Goal: Task Accomplishment & Management: Use online tool/utility

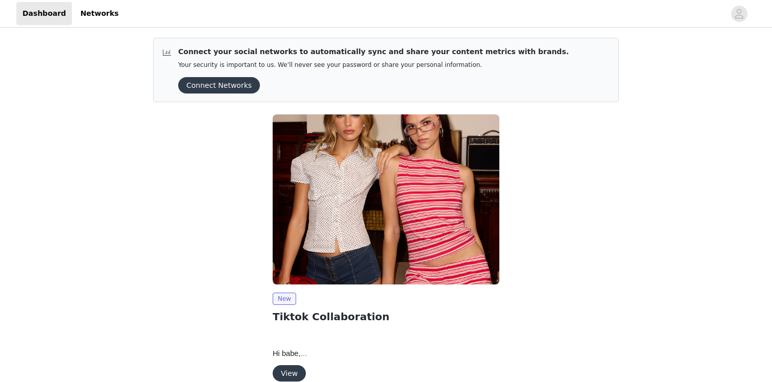
scroll to position [51, 0]
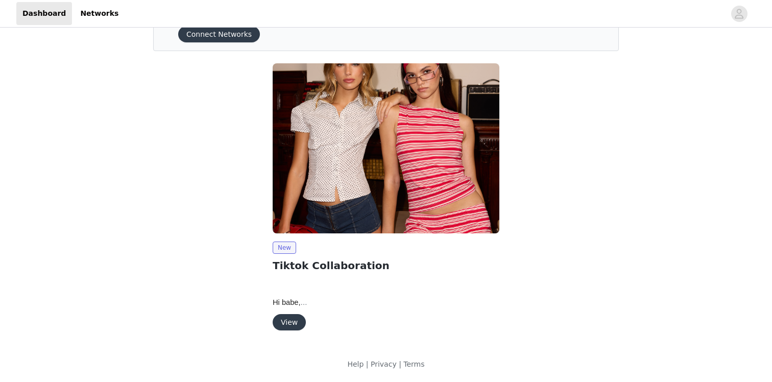
click at [282, 325] on button "View" at bounding box center [289, 322] width 33 height 16
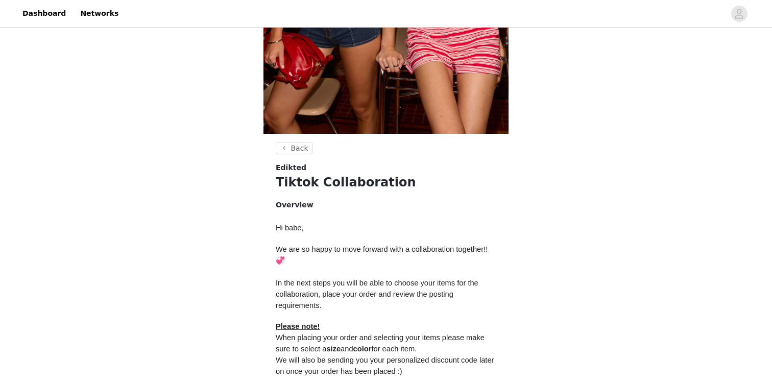
scroll to position [402, 0]
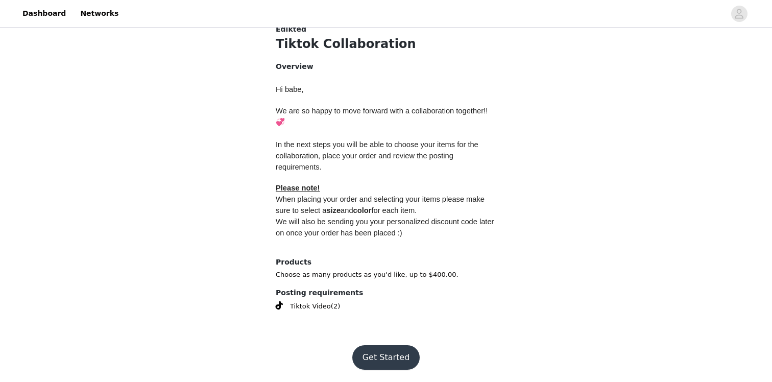
click at [389, 358] on button "Get Started" at bounding box center [386, 357] width 68 height 25
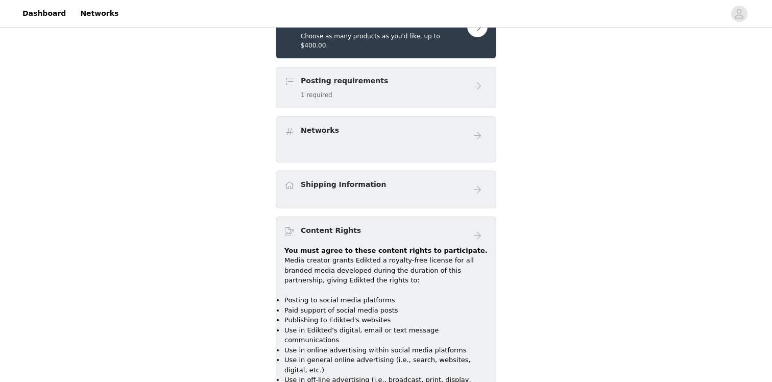
scroll to position [424, 0]
click at [477, 31] on button "button" at bounding box center [477, 26] width 20 height 20
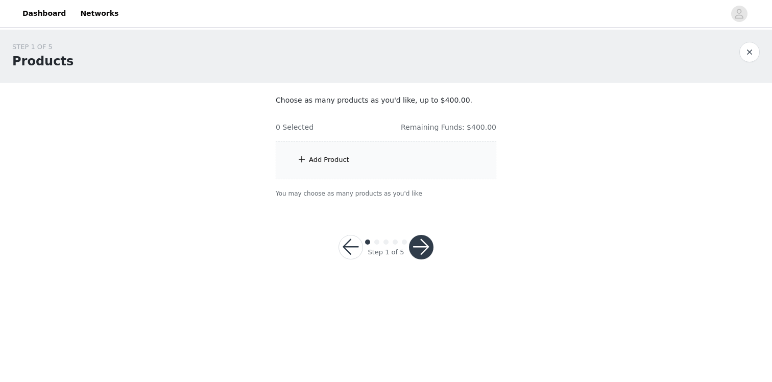
click at [319, 158] on div "Add Product" at bounding box center [329, 160] width 40 height 10
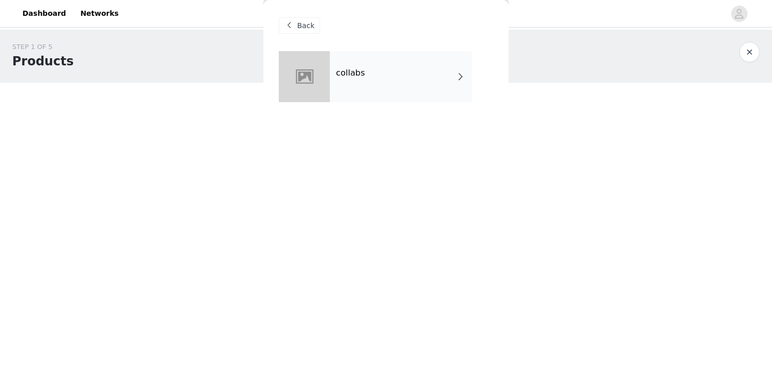
click at [376, 67] on div "collabs" at bounding box center [401, 76] width 142 height 51
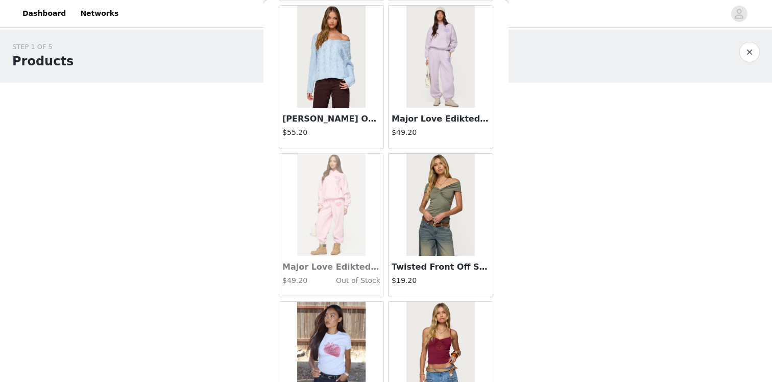
scroll to position [1180, 0]
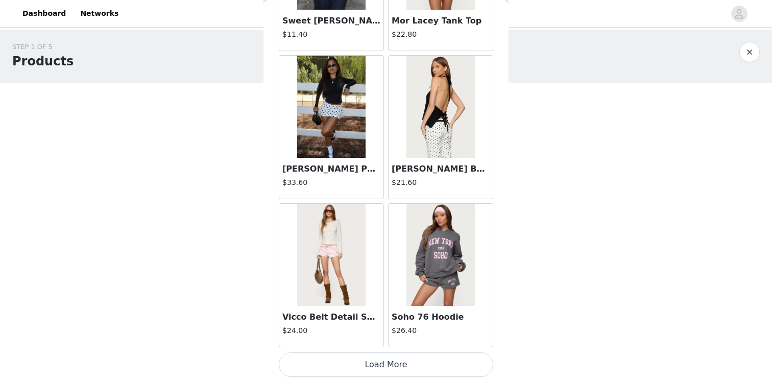
click at [373, 359] on button "Load More" at bounding box center [386, 364] width 214 height 25
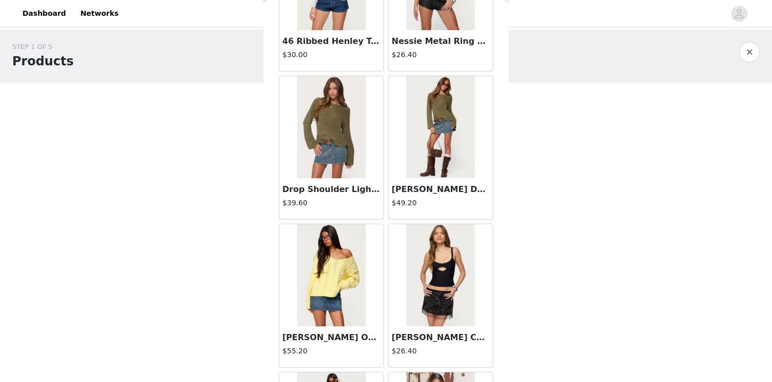
scroll to position [2661, 0]
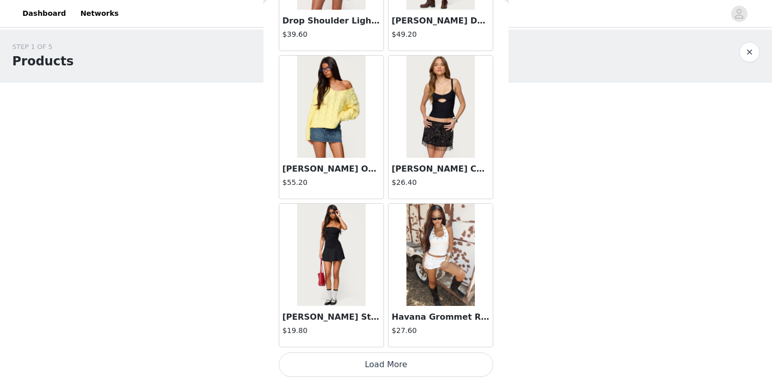
click at [370, 367] on button "Load More" at bounding box center [386, 364] width 214 height 25
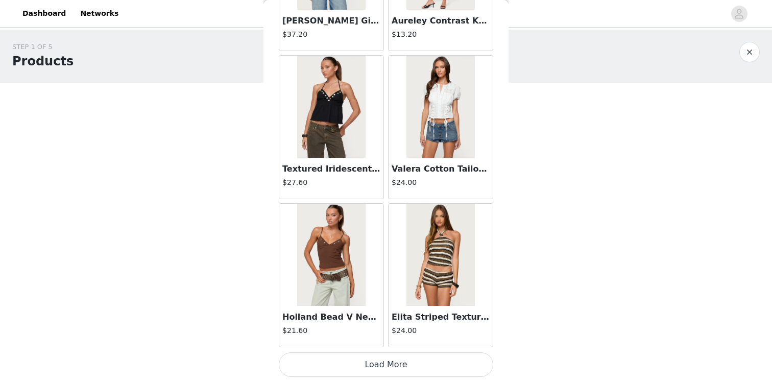
click at [379, 366] on button "Load More" at bounding box center [386, 364] width 214 height 25
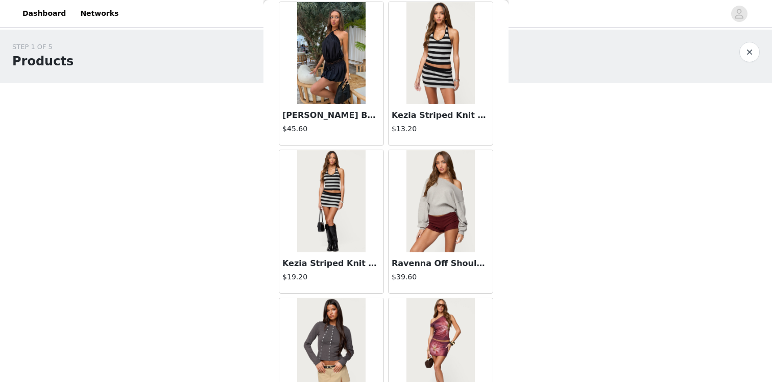
scroll to position [5621, 0]
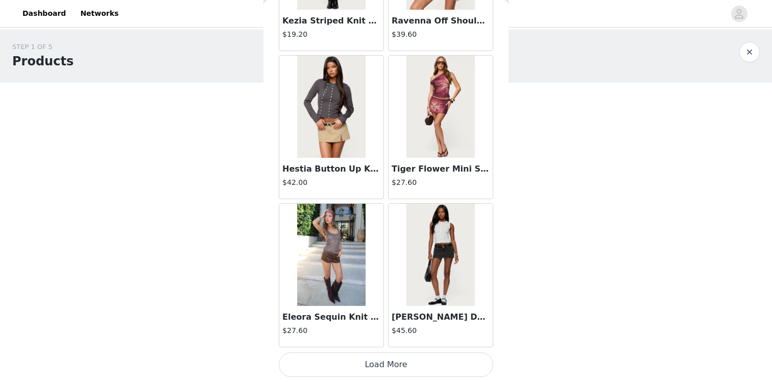
click at [385, 362] on button "Load More" at bounding box center [386, 364] width 214 height 25
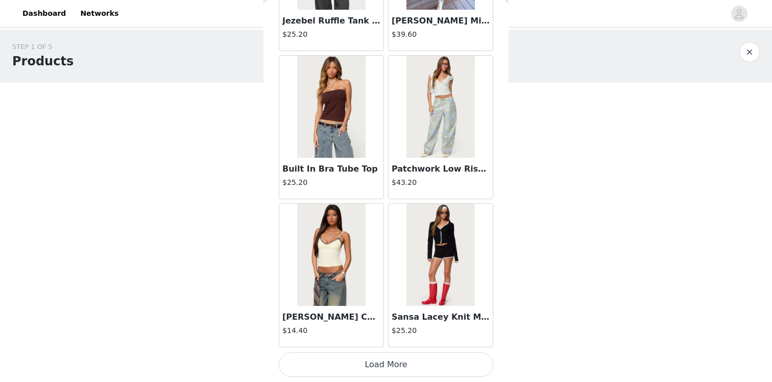
click at [373, 361] on button "Load More" at bounding box center [386, 364] width 214 height 25
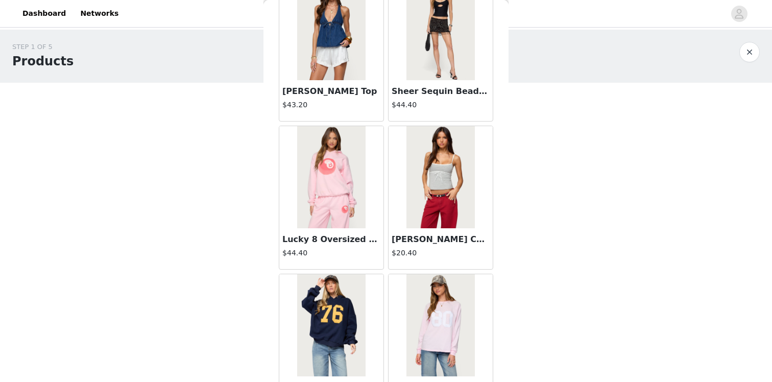
scroll to position [8582, 0]
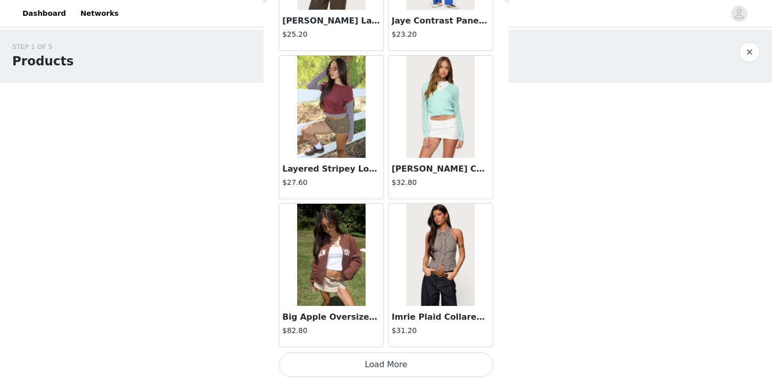
click at [369, 361] on button "Load More" at bounding box center [386, 364] width 214 height 25
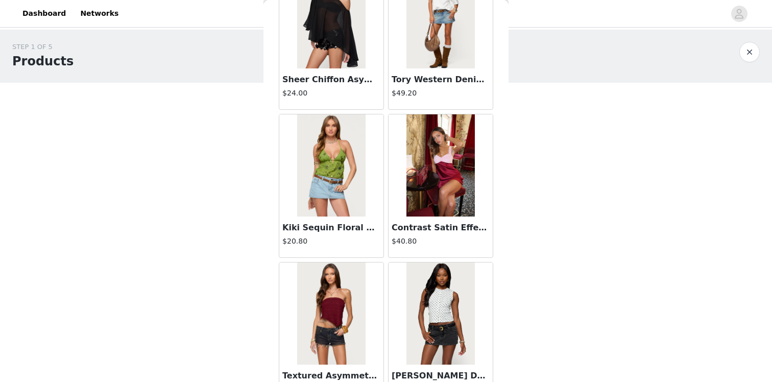
scroll to position [10063, 0]
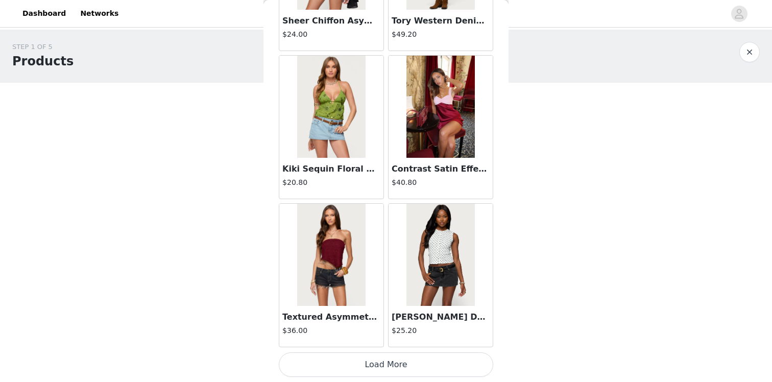
click at [392, 367] on button "Load More" at bounding box center [386, 364] width 214 height 25
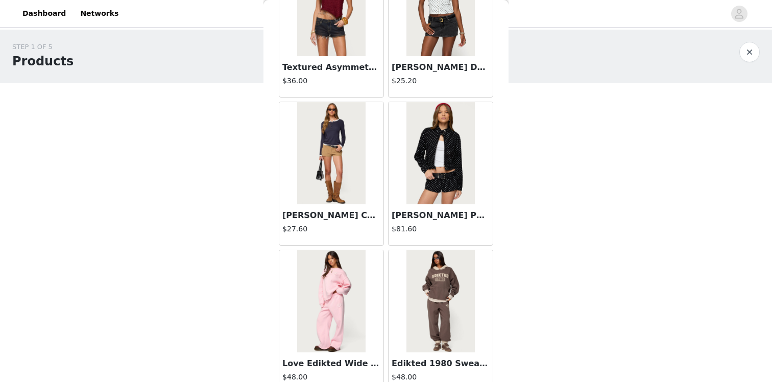
scroll to position [10317, 0]
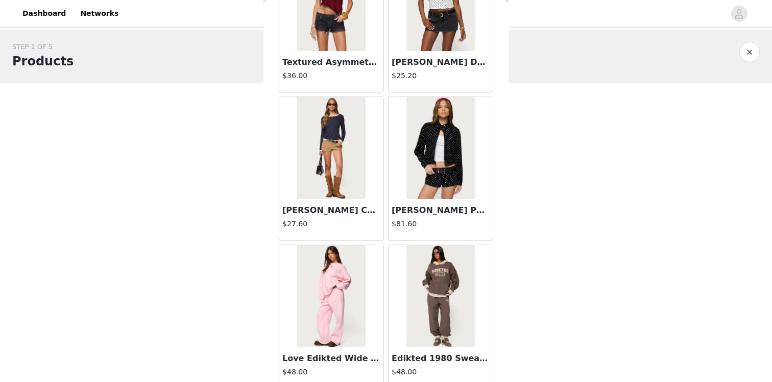
click at [297, 165] on img at bounding box center [331, 148] width 68 height 102
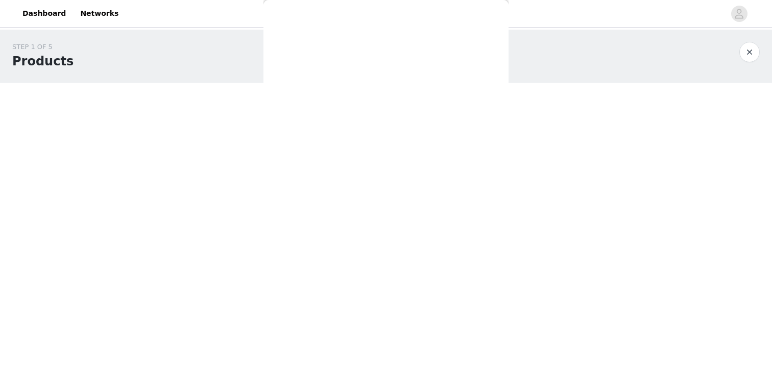
scroll to position [104, 0]
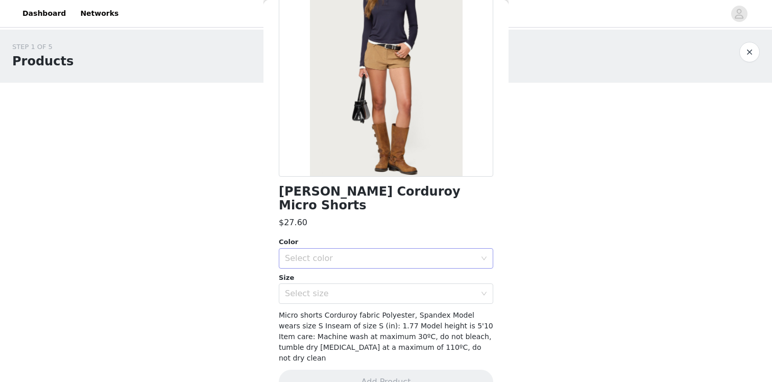
click at [318, 253] on div "Select color" at bounding box center [380, 258] width 191 height 10
click at [318, 257] on ul "TAN" at bounding box center [386, 267] width 214 height 20
click at [318, 264] on li "TAN" at bounding box center [386, 267] width 214 height 16
click at [318, 288] on div "Select size" at bounding box center [380, 293] width 191 height 10
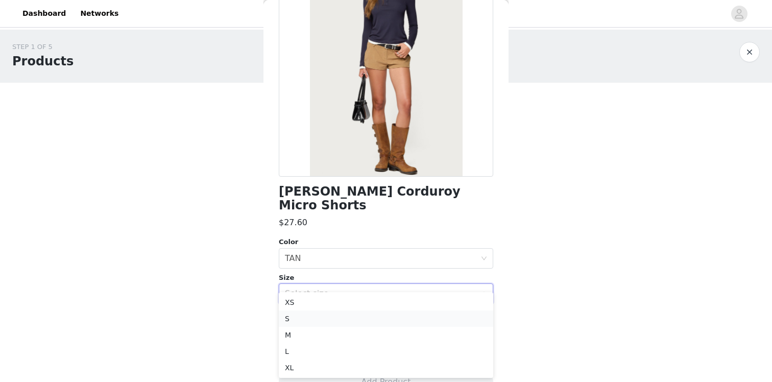
click at [304, 320] on li "S" at bounding box center [386, 318] width 214 height 16
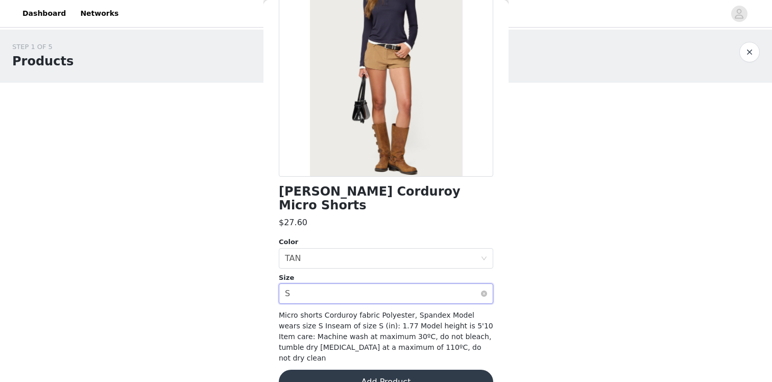
click at [305, 284] on div "Select size S" at bounding box center [383, 293] width 196 height 19
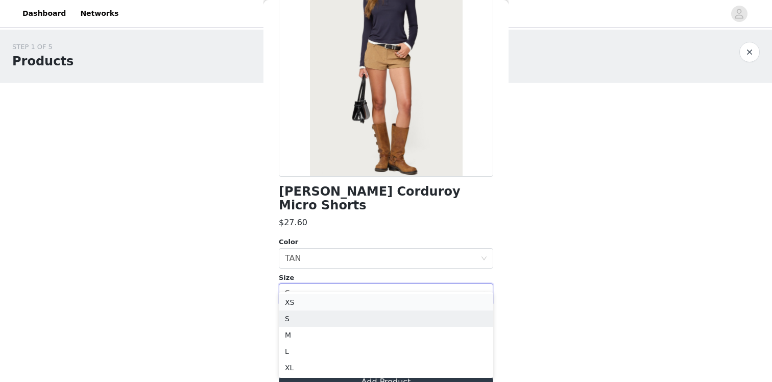
click at [303, 299] on li "XS" at bounding box center [386, 302] width 214 height 16
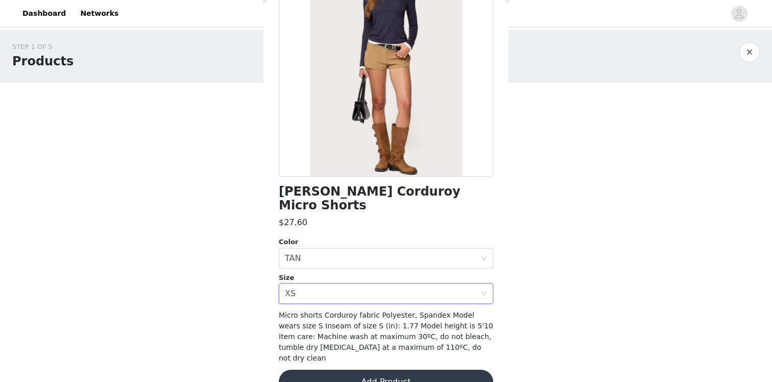
click at [339, 370] on button "Add Product" at bounding box center [386, 382] width 214 height 25
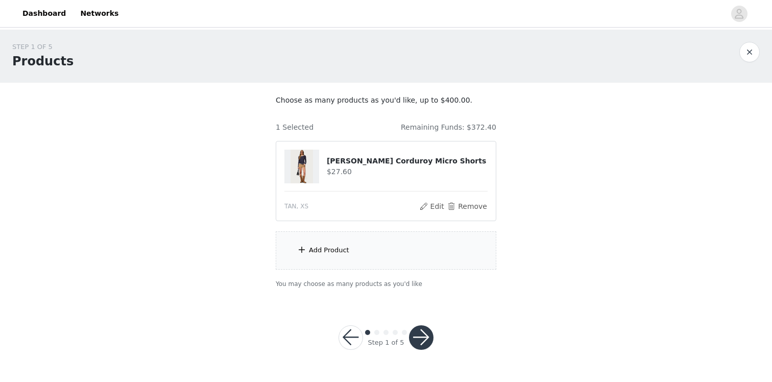
click at [358, 250] on div "Add Product" at bounding box center [386, 250] width 221 height 38
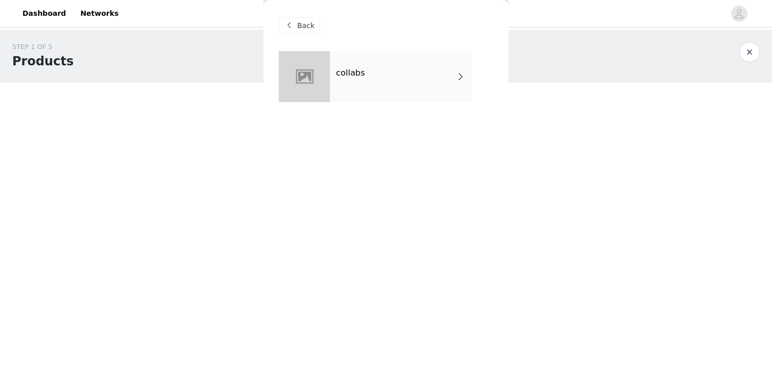
click at [367, 68] on div "collabs" at bounding box center [401, 76] width 142 height 51
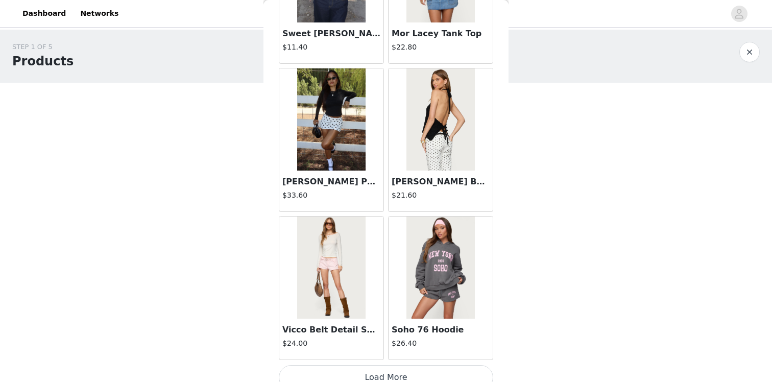
scroll to position [1180, 0]
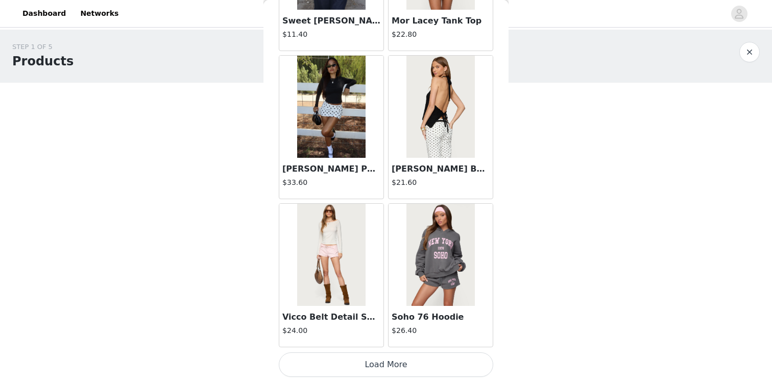
click at [357, 366] on button "Load More" at bounding box center [386, 364] width 214 height 25
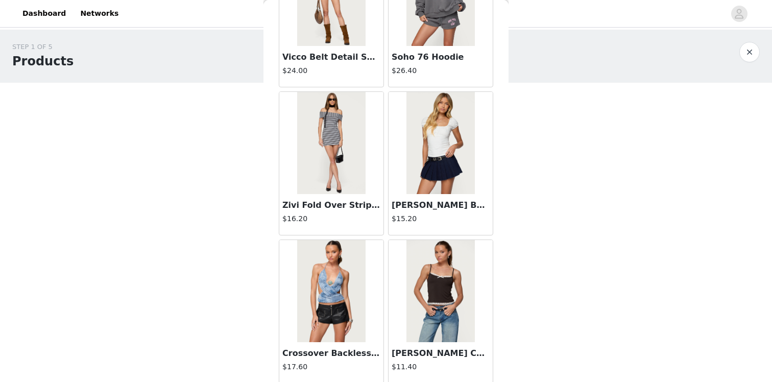
scroll to position [1445, 0]
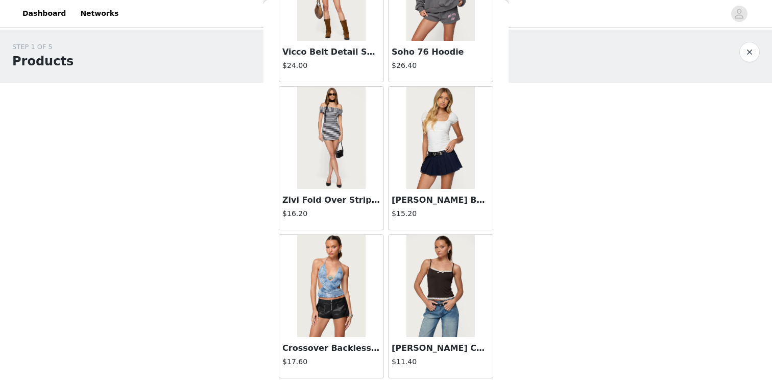
click at [435, 168] on img at bounding box center [440, 138] width 68 height 102
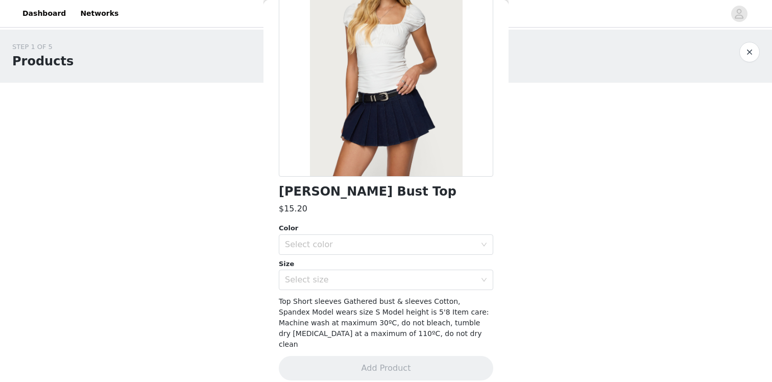
scroll to position [0, 0]
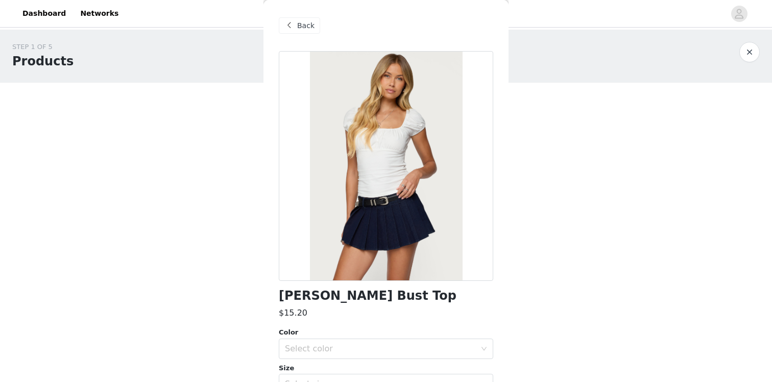
click at [300, 26] on span "Back" at bounding box center [305, 25] width 17 height 11
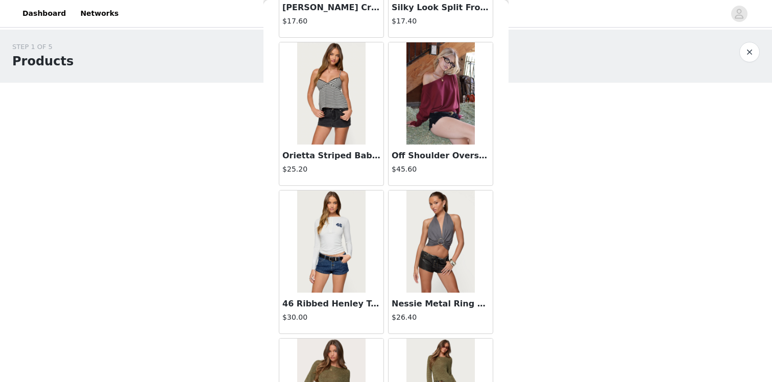
scroll to position [2661, 0]
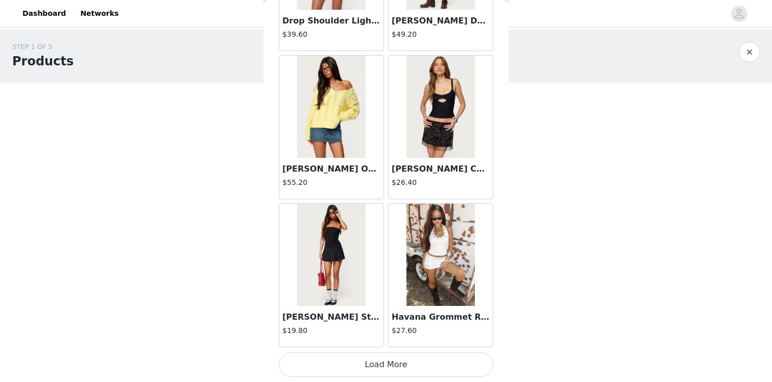
click at [386, 371] on button "Load More" at bounding box center [386, 364] width 214 height 25
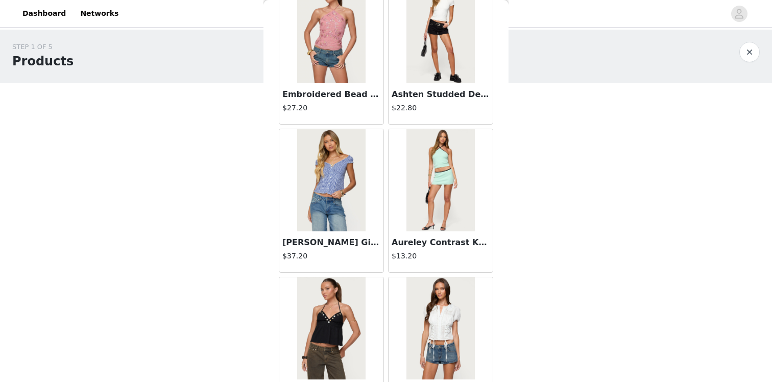
scroll to position [4141, 0]
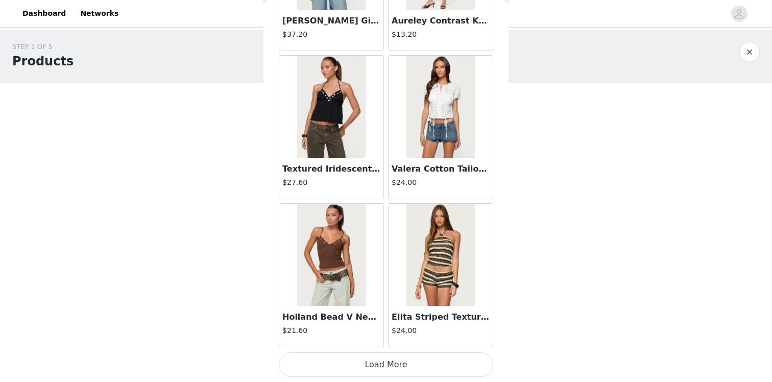
click at [357, 364] on button "Load More" at bounding box center [386, 364] width 214 height 25
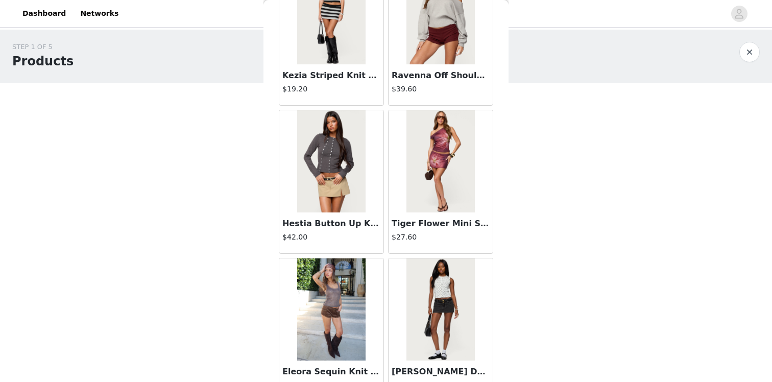
scroll to position [5621, 0]
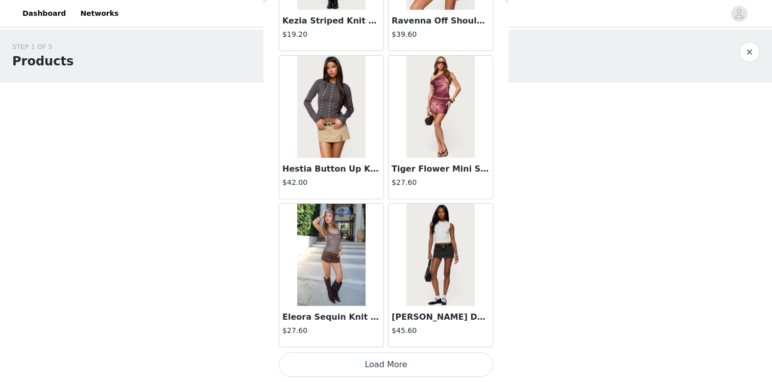
click at [351, 373] on button "Load More" at bounding box center [386, 364] width 214 height 25
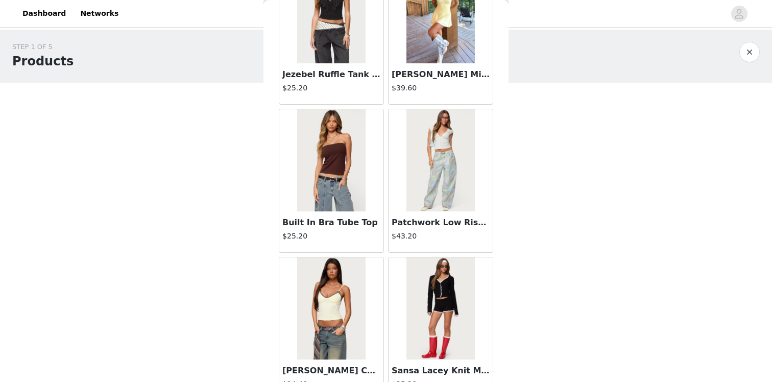
scroll to position [7102, 0]
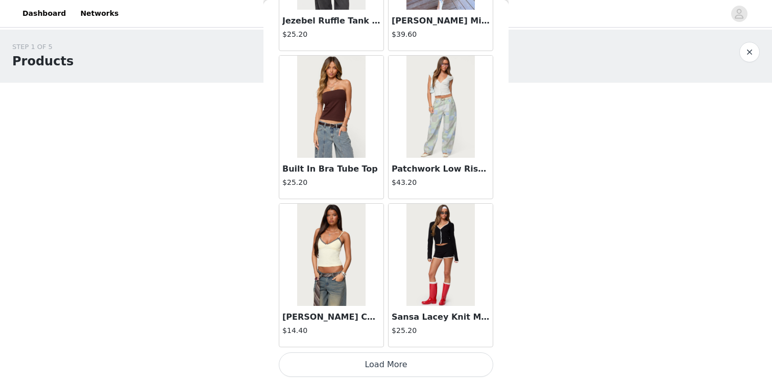
click at [320, 363] on button "Load More" at bounding box center [386, 364] width 214 height 25
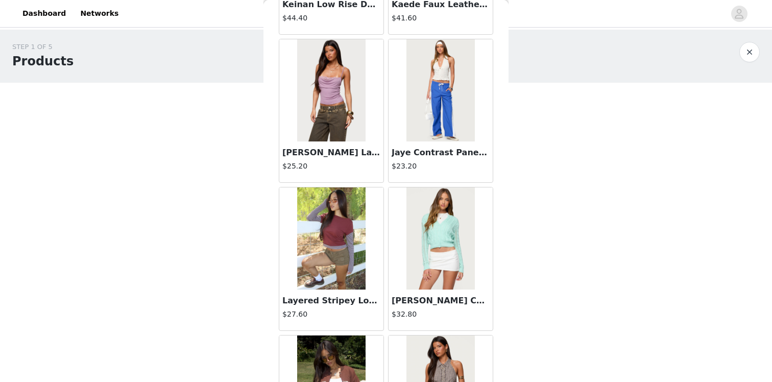
scroll to position [8582, 0]
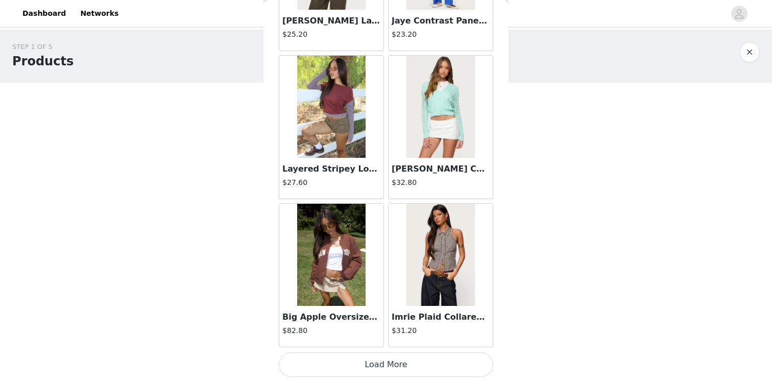
click at [424, 287] on img at bounding box center [440, 255] width 68 height 102
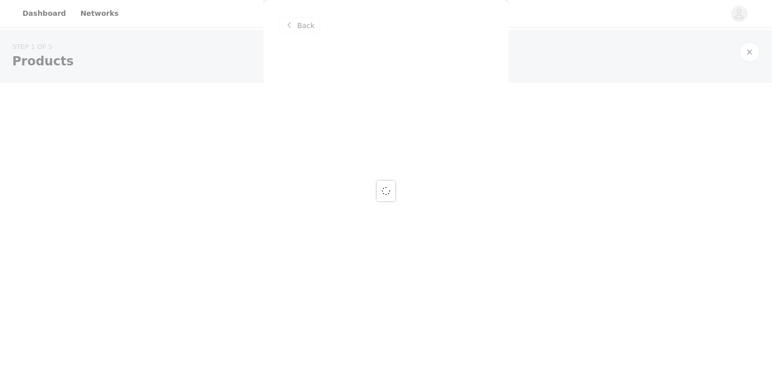
scroll to position [0, 0]
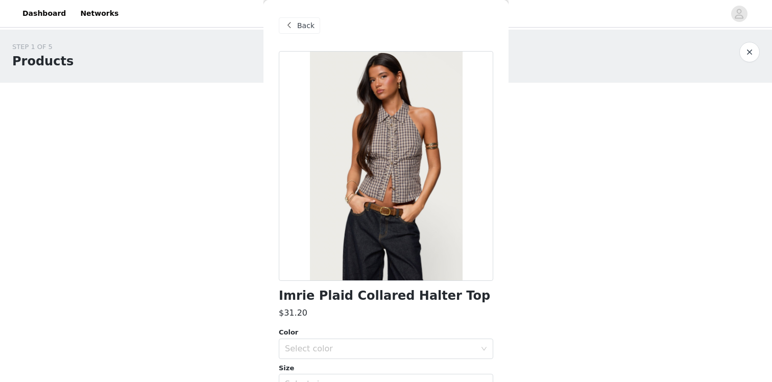
click at [299, 26] on span "Back" at bounding box center [305, 25] width 17 height 11
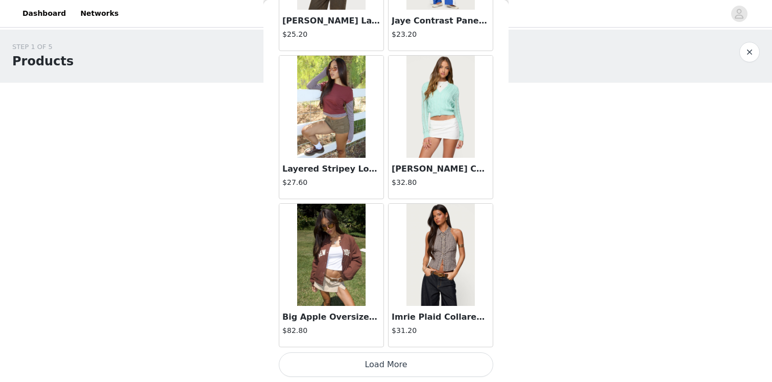
click at [349, 361] on button "Load More" at bounding box center [386, 364] width 214 height 25
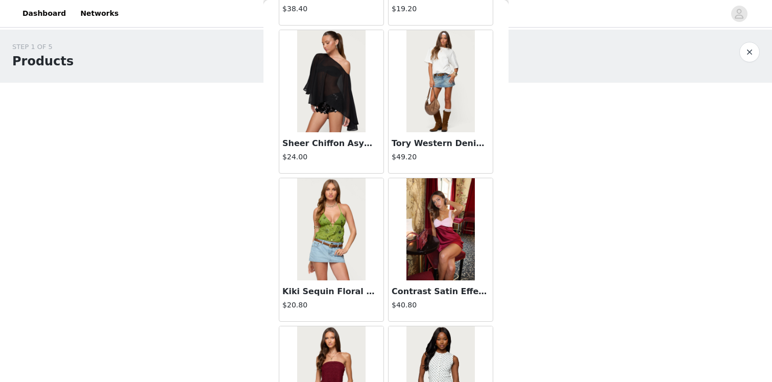
scroll to position [10063, 0]
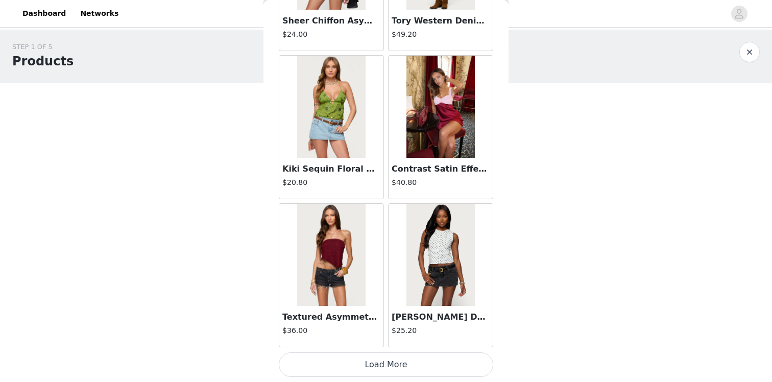
click at [374, 359] on button "Load More" at bounding box center [386, 364] width 214 height 25
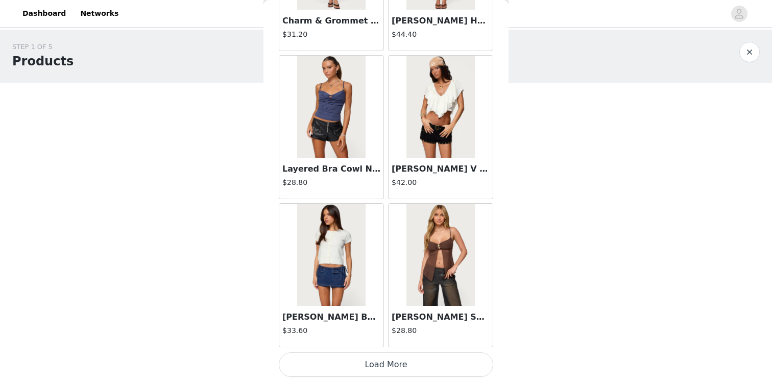
click at [364, 366] on button "Load More" at bounding box center [386, 364] width 214 height 25
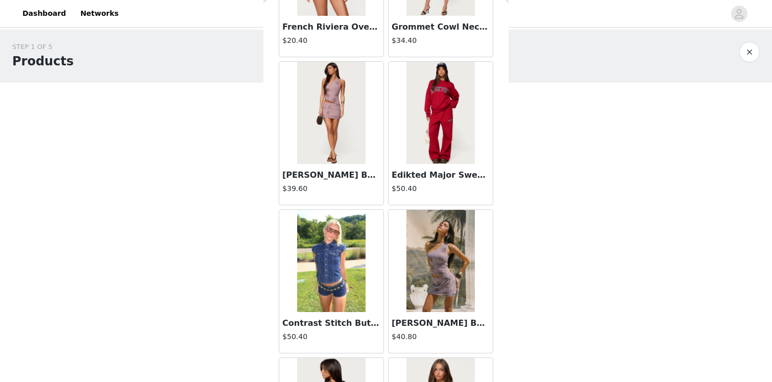
scroll to position [13023, 0]
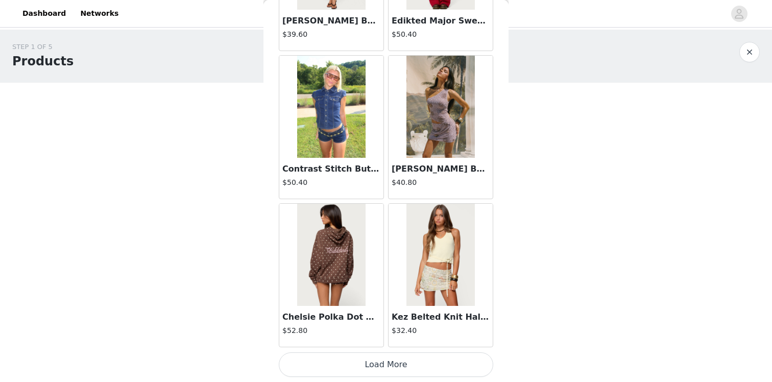
click at [382, 360] on button "Load More" at bounding box center [386, 364] width 214 height 25
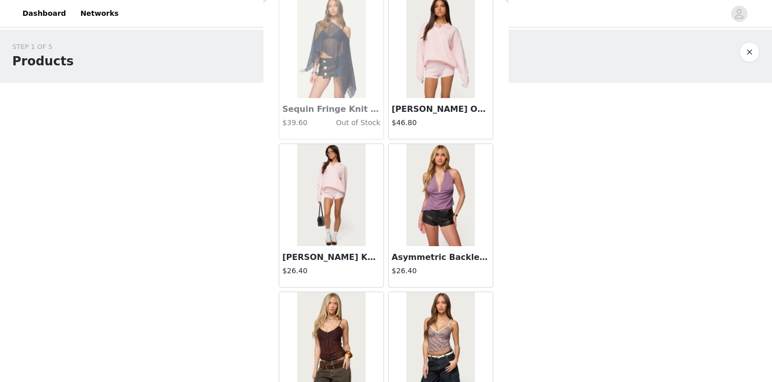
scroll to position [14504, 0]
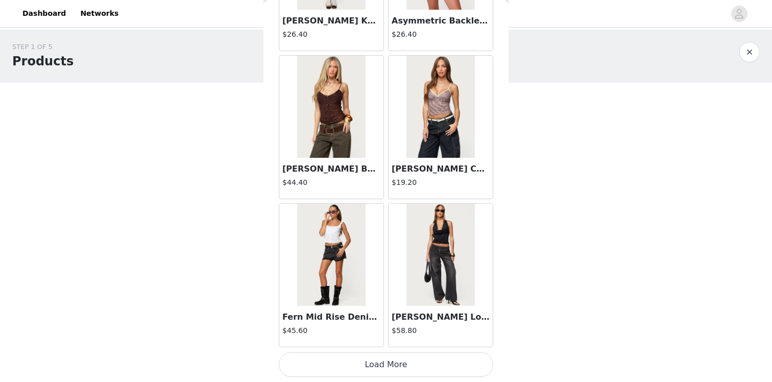
click at [375, 359] on button "Load More" at bounding box center [386, 364] width 214 height 25
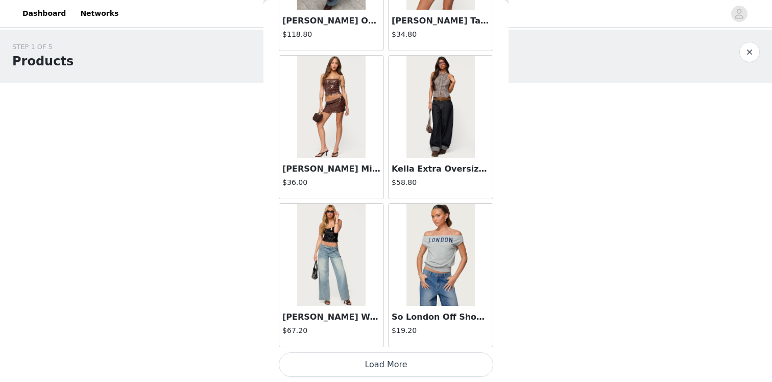
click at [384, 358] on button "Load More" at bounding box center [386, 364] width 214 height 25
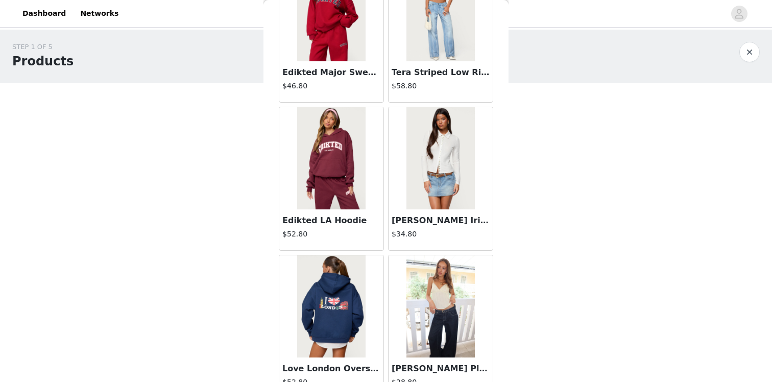
scroll to position [17465, 0]
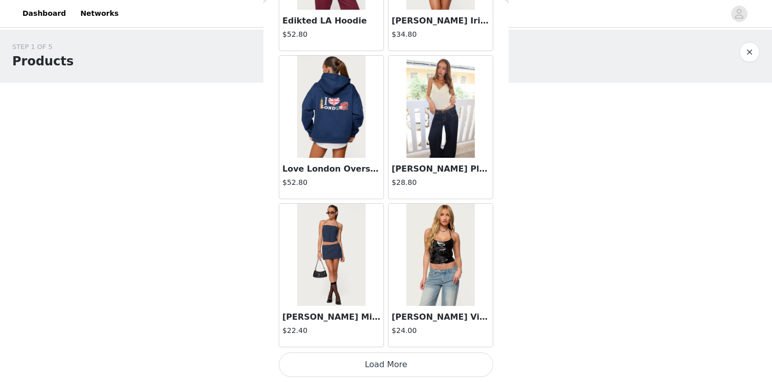
click at [379, 365] on button "Load More" at bounding box center [386, 364] width 214 height 25
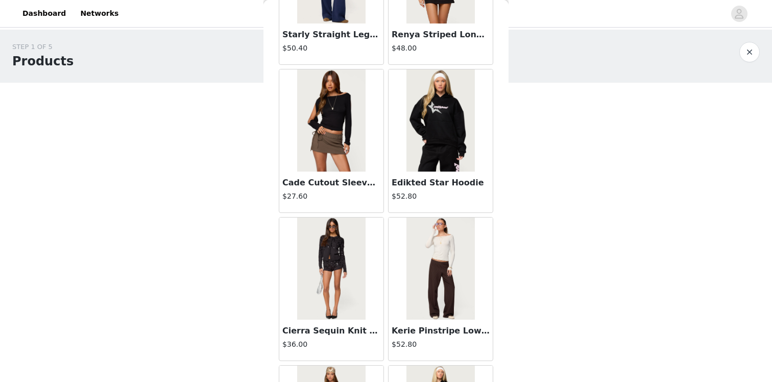
scroll to position [18945, 0]
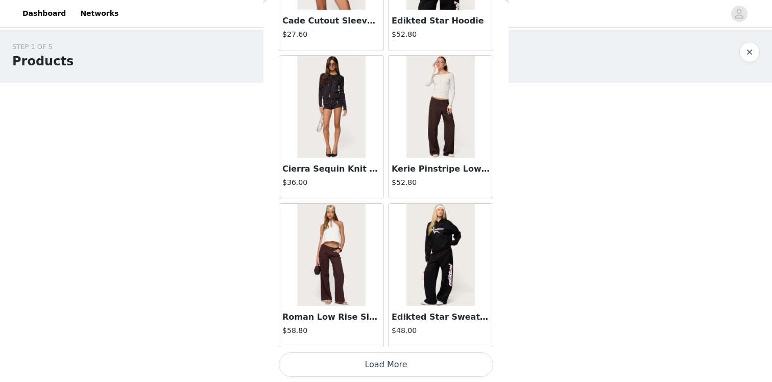
click at [345, 363] on button "Load More" at bounding box center [386, 364] width 214 height 25
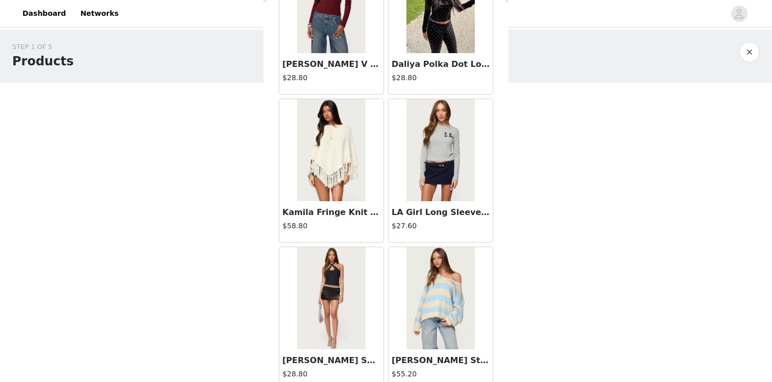
scroll to position [20425, 0]
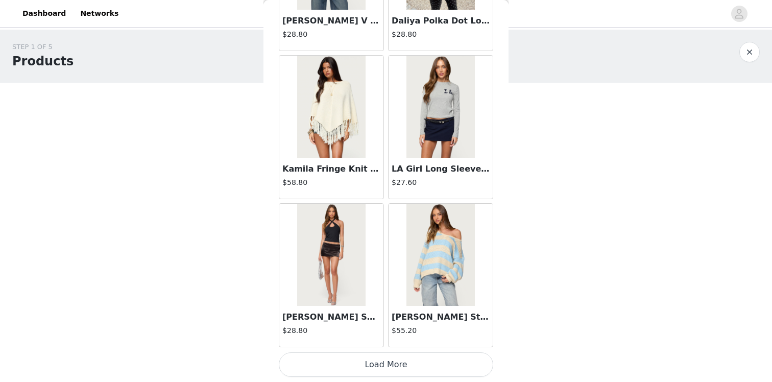
click at [342, 362] on button "Load More" at bounding box center [386, 364] width 214 height 25
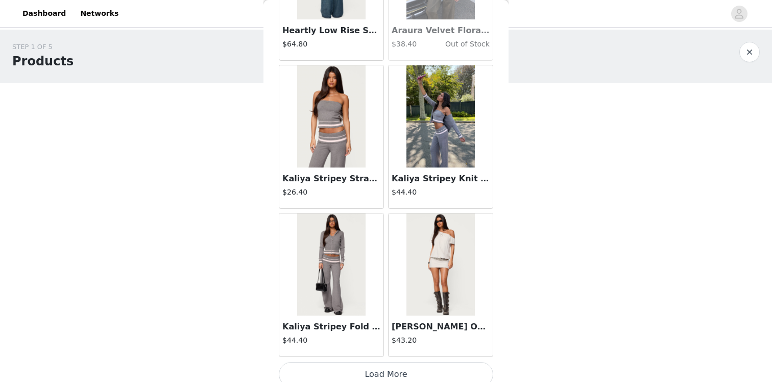
scroll to position [21906, 0]
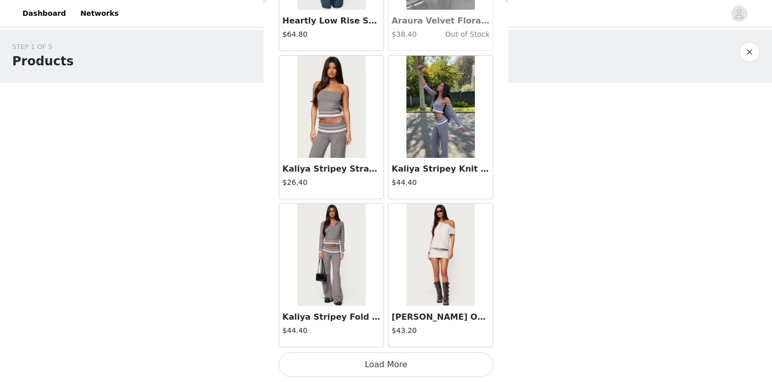
click at [351, 371] on button "Load More" at bounding box center [386, 364] width 214 height 25
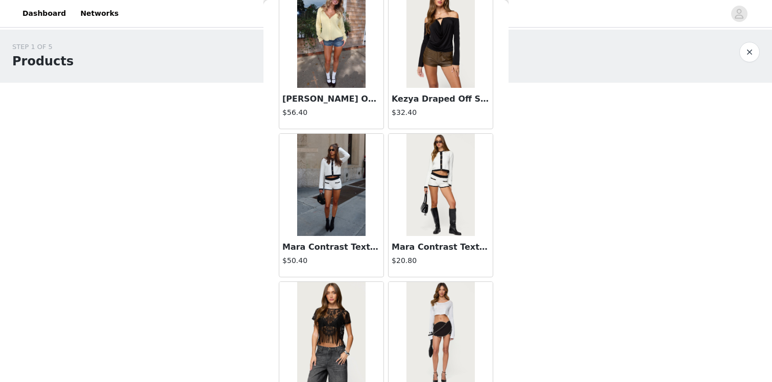
scroll to position [23386, 0]
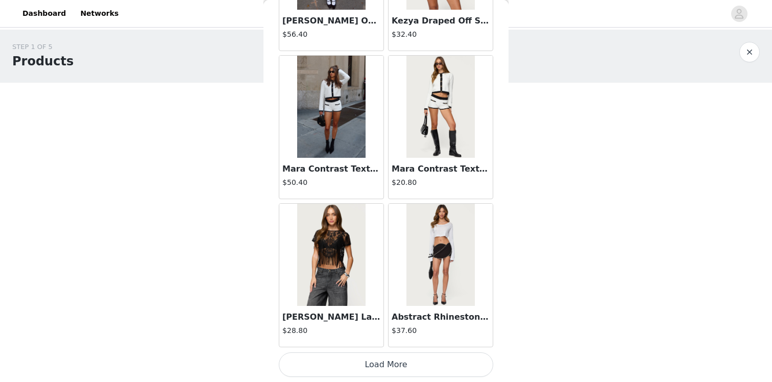
click at [334, 359] on button "Load More" at bounding box center [386, 364] width 214 height 25
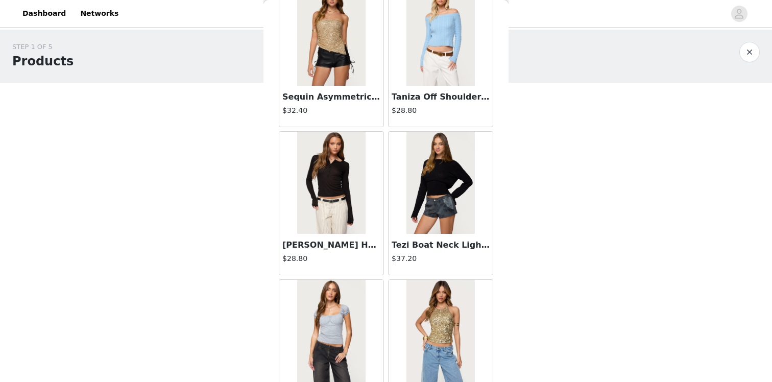
scroll to position [24866, 0]
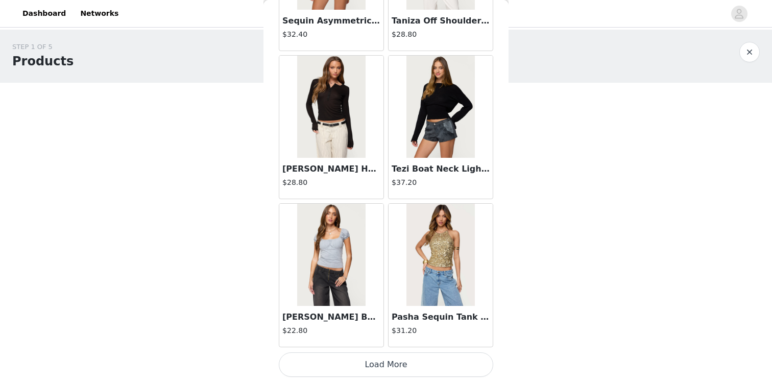
click at [329, 118] on img at bounding box center [331, 107] width 68 height 102
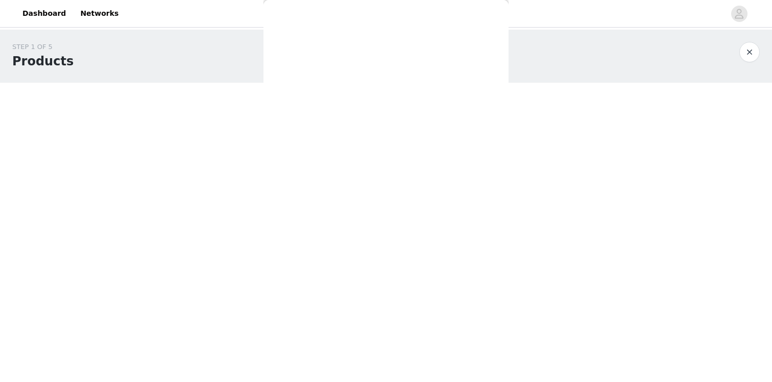
scroll to position [0, 0]
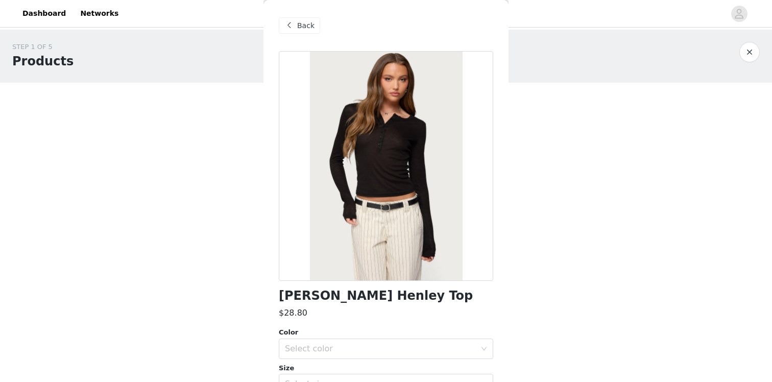
click at [295, 25] on span at bounding box center [289, 25] width 12 height 12
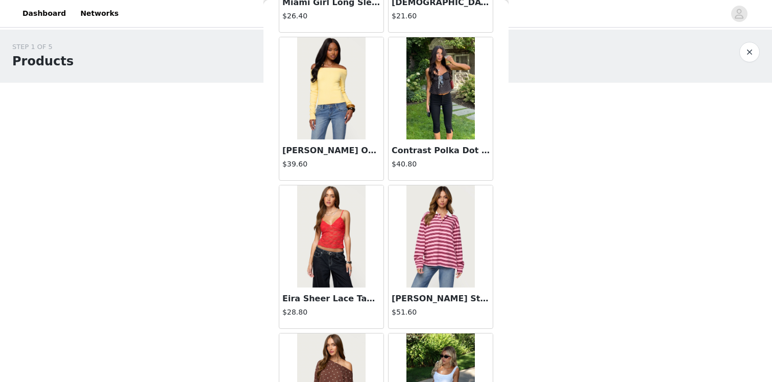
scroll to position [24866, 0]
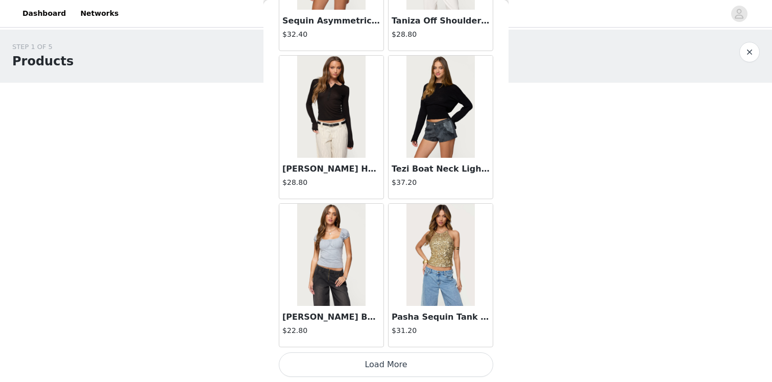
click at [368, 369] on button "Load More" at bounding box center [386, 364] width 214 height 25
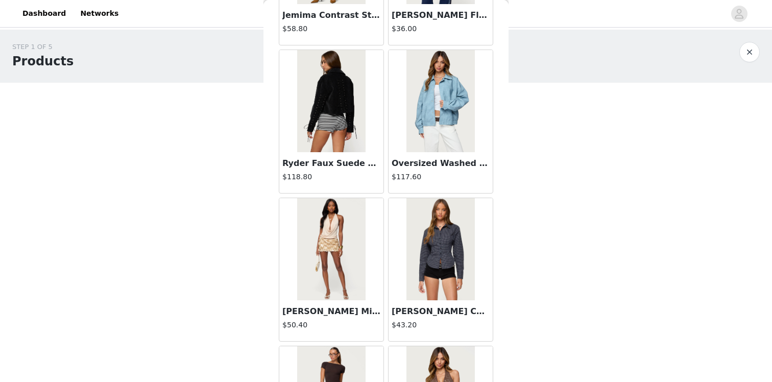
scroll to position [25913, 0]
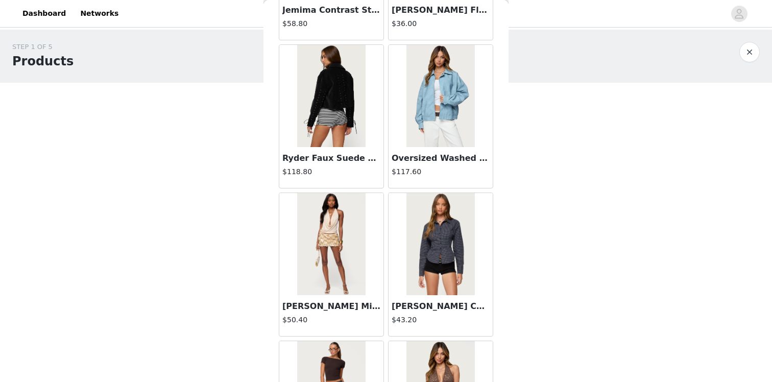
click at [459, 94] on img at bounding box center [440, 96] width 68 height 102
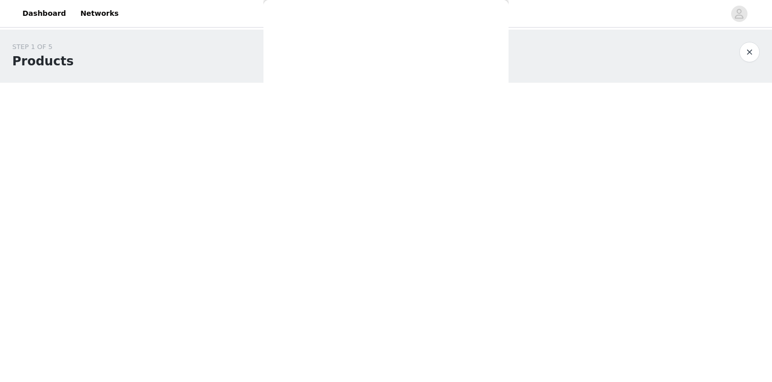
scroll to position [0, 0]
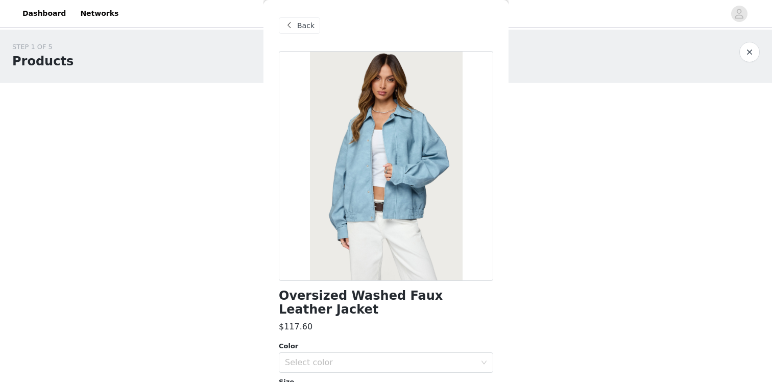
click at [301, 27] on span "Back" at bounding box center [305, 25] width 17 height 11
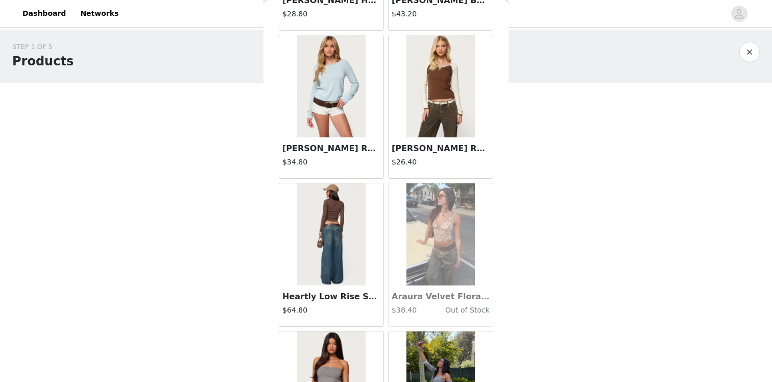
scroll to position [26347, 0]
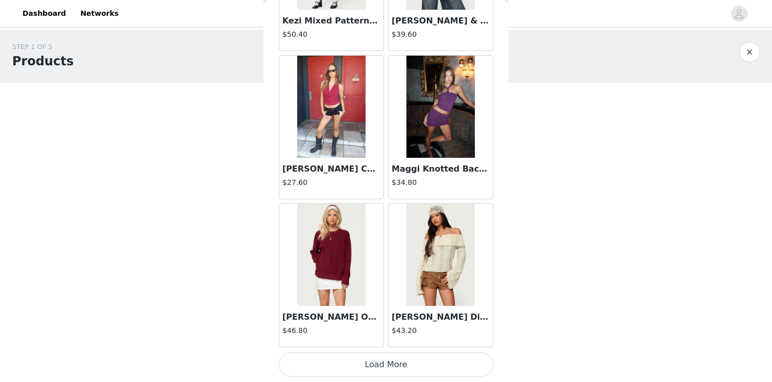
click at [336, 273] on img at bounding box center [331, 255] width 68 height 102
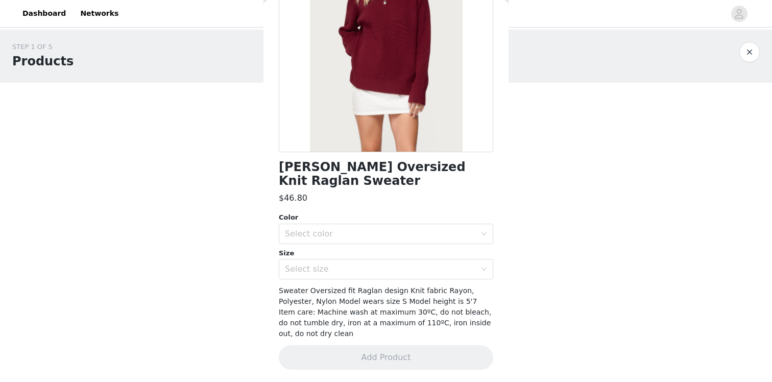
scroll to position [0, 0]
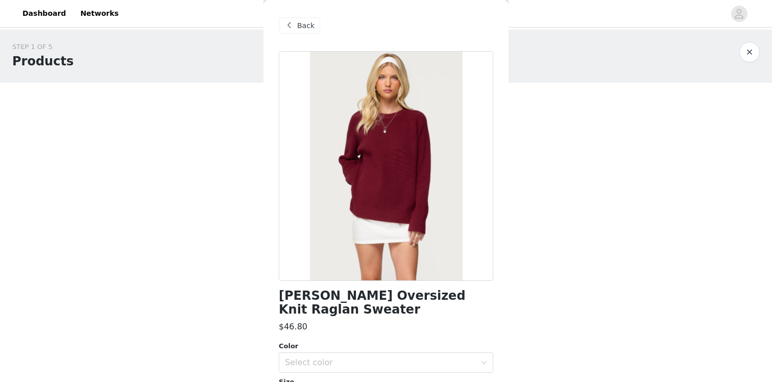
click at [305, 18] on div "Back" at bounding box center [299, 25] width 41 height 16
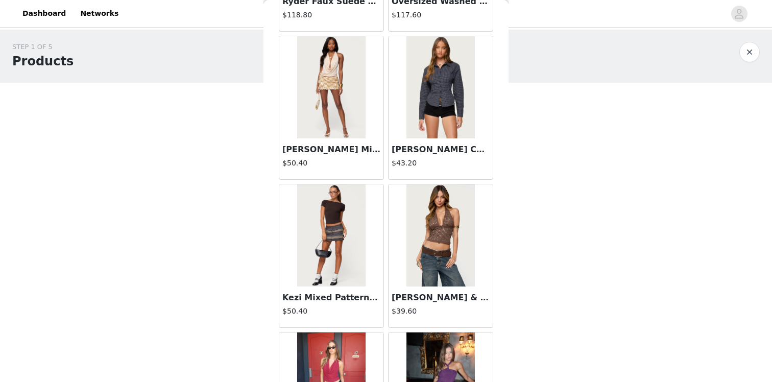
scroll to position [26067, 0]
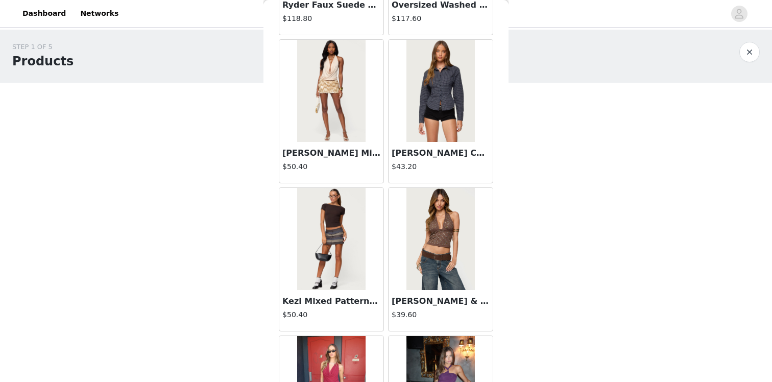
click at [438, 87] on img at bounding box center [440, 91] width 68 height 102
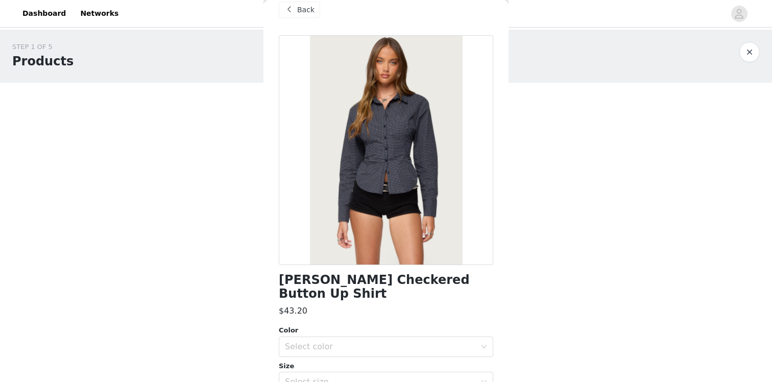
scroll to position [0, 0]
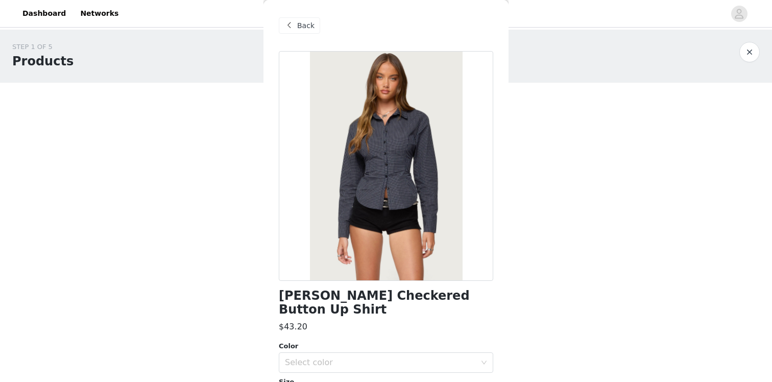
click at [295, 22] on span at bounding box center [289, 25] width 12 height 12
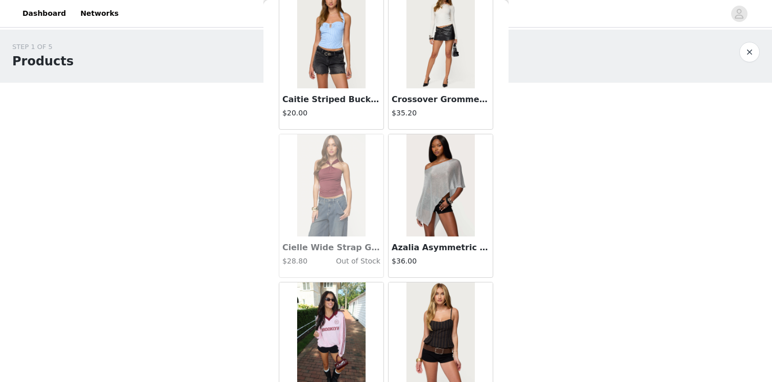
scroll to position [26347, 0]
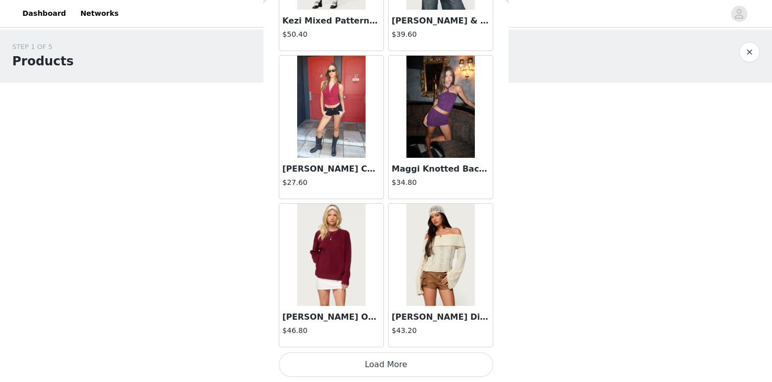
click at [372, 361] on button "Load More" at bounding box center [386, 364] width 214 height 25
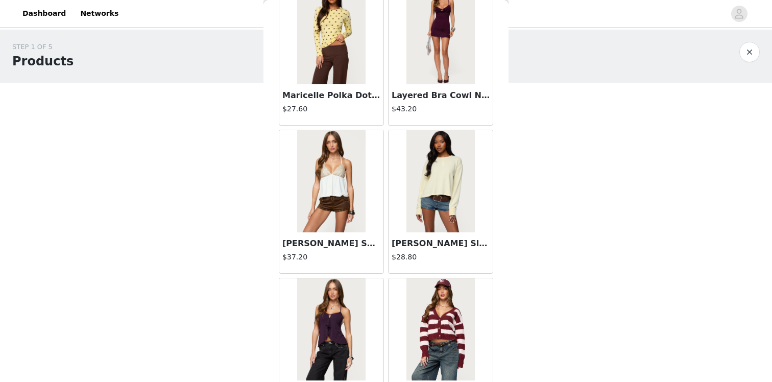
scroll to position [26918, 0]
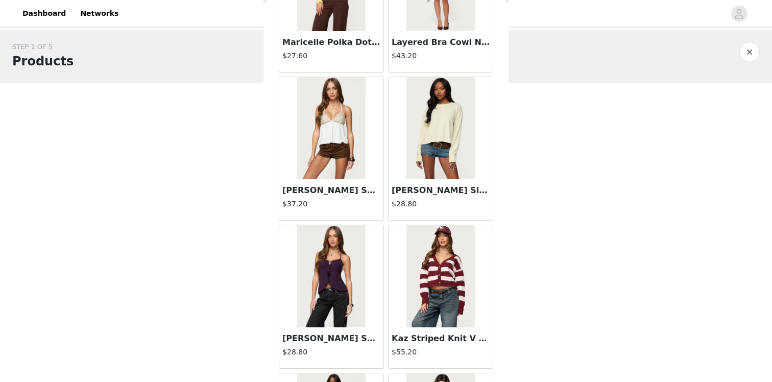
click at [309, 115] on img at bounding box center [331, 128] width 68 height 102
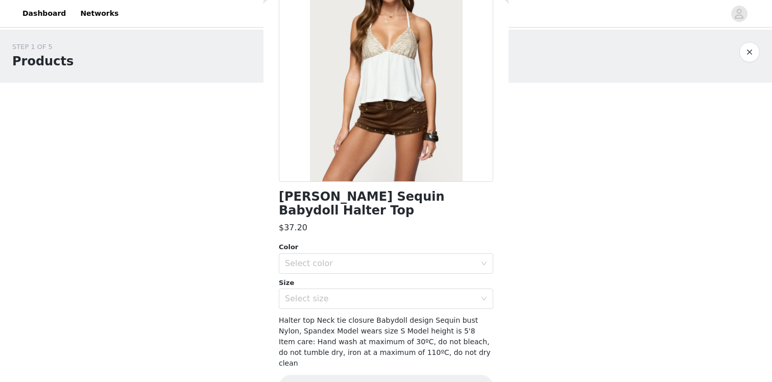
scroll to position [104, 0]
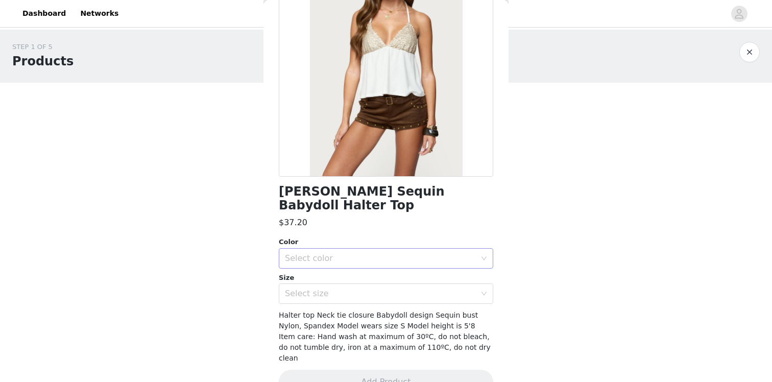
click at [309, 253] on div "Select color" at bounding box center [380, 258] width 191 height 10
click at [308, 261] on li "GOLD" at bounding box center [386, 267] width 214 height 16
click at [308, 288] on div "Select size" at bounding box center [380, 293] width 191 height 10
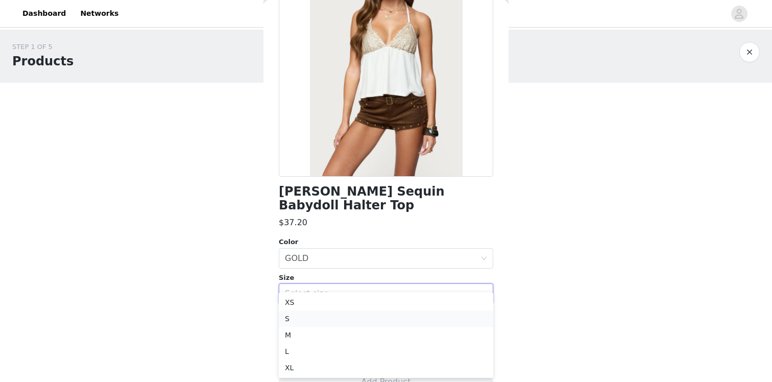
click at [298, 317] on li "S" at bounding box center [386, 318] width 214 height 16
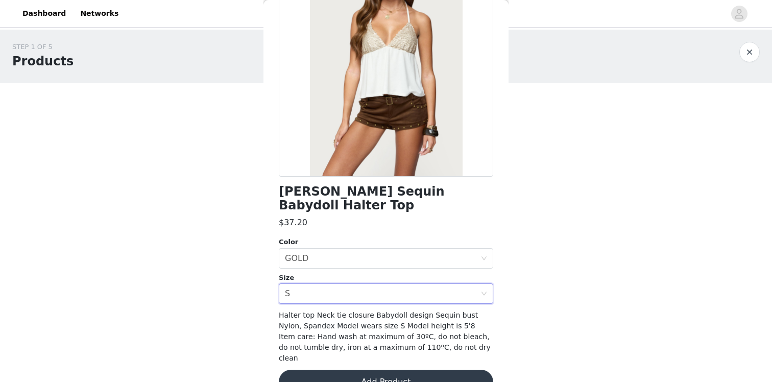
click at [303, 370] on button "Add Product" at bounding box center [386, 382] width 214 height 25
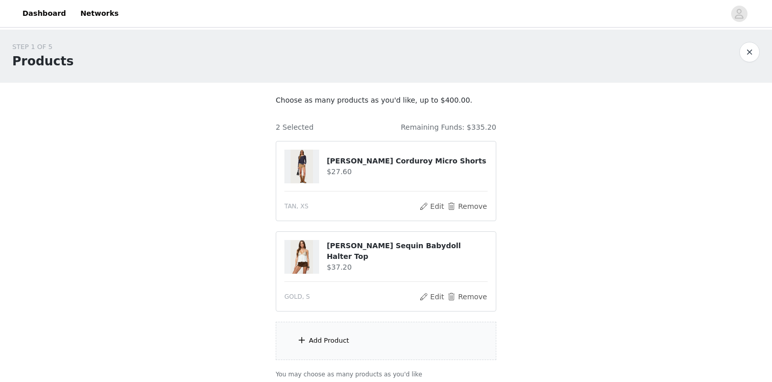
click at [309, 341] on div "Add Product" at bounding box center [329, 340] width 40 height 10
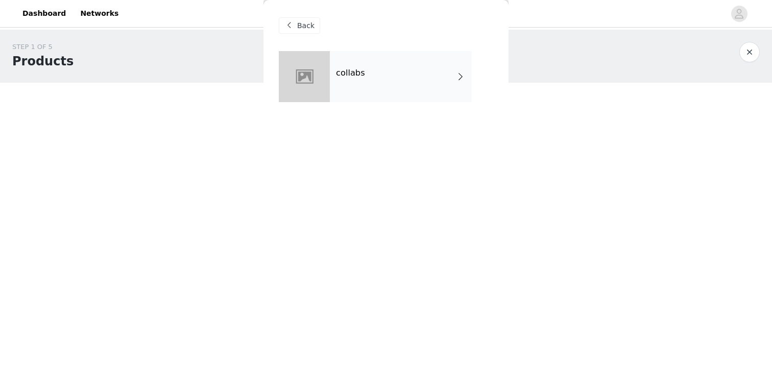
click at [361, 69] on h4 "collabs" at bounding box center [350, 72] width 29 height 9
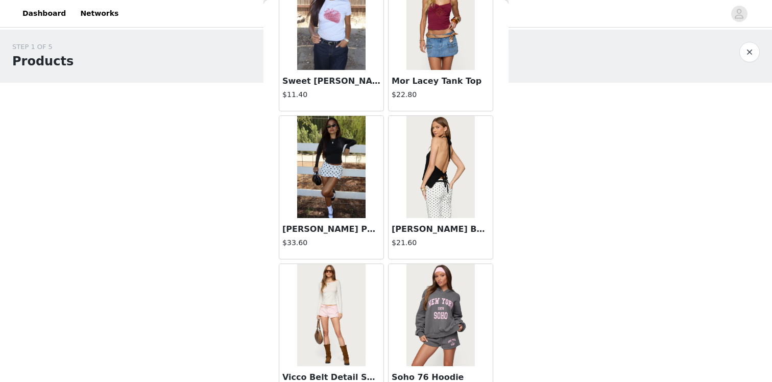
scroll to position [1180, 0]
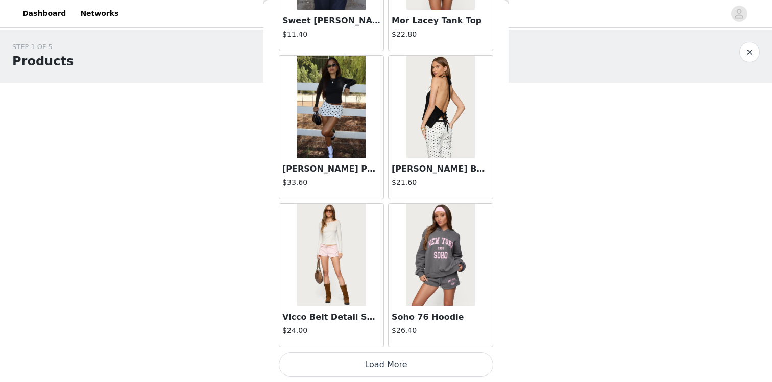
click at [371, 359] on button "Load More" at bounding box center [386, 364] width 214 height 25
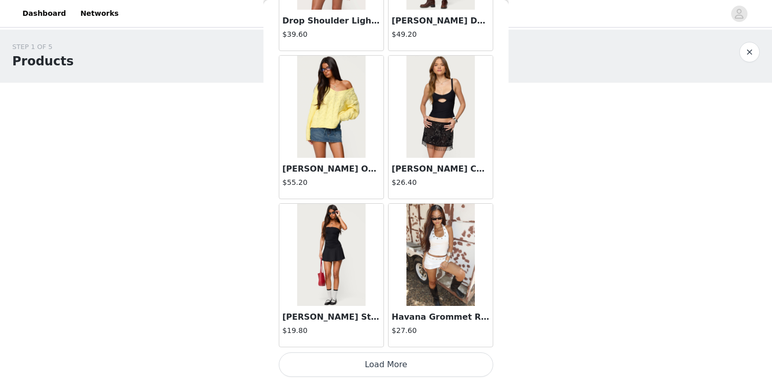
click at [360, 363] on button "Load More" at bounding box center [386, 364] width 214 height 25
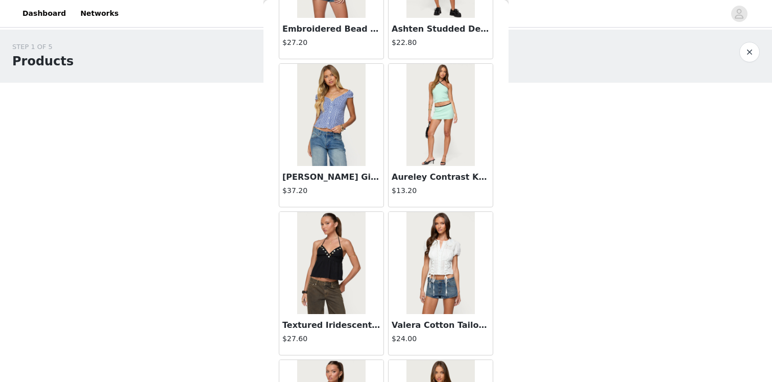
scroll to position [4141, 0]
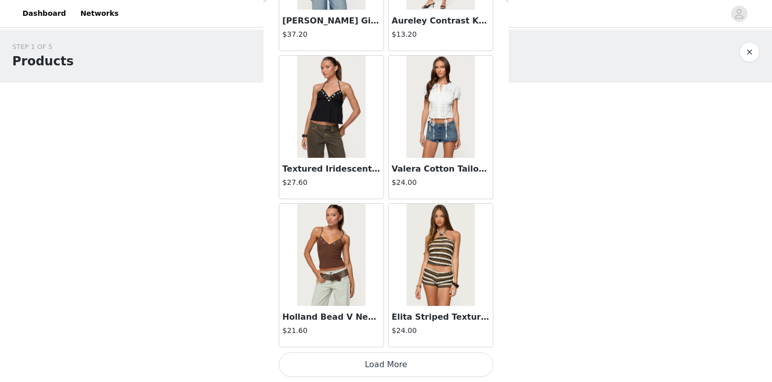
click at [360, 363] on button "Load More" at bounding box center [386, 364] width 214 height 25
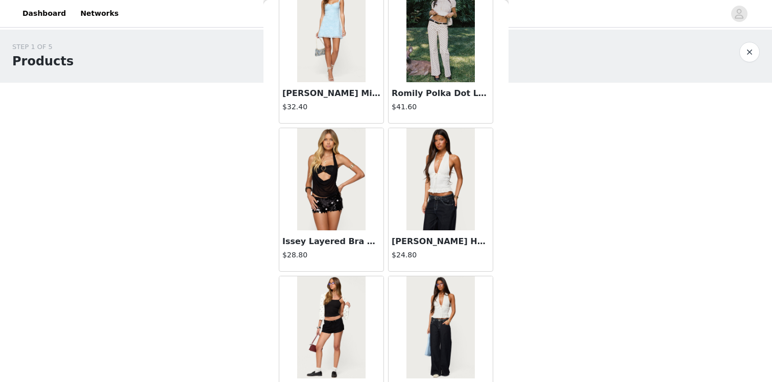
scroll to position [5621, 0]
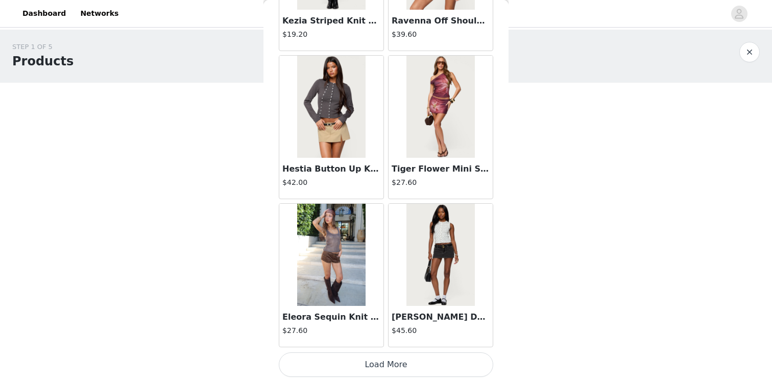
click at [356, 362] on button "Load More" at bounding box center [386, 364] width 214 height 25
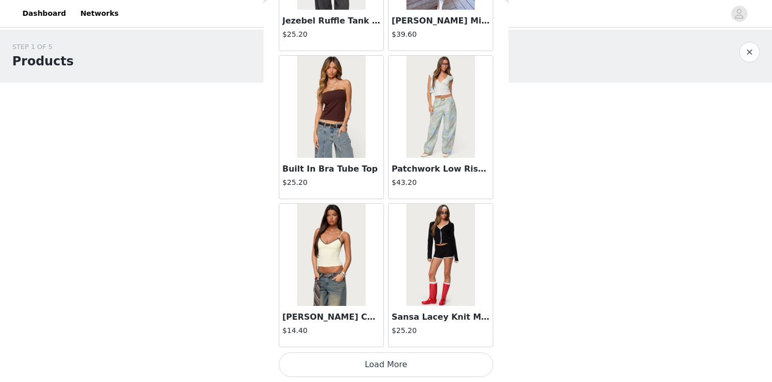
click at [356, 362] on button "Load More" at bounding box center [386, 364] width 214 height 25
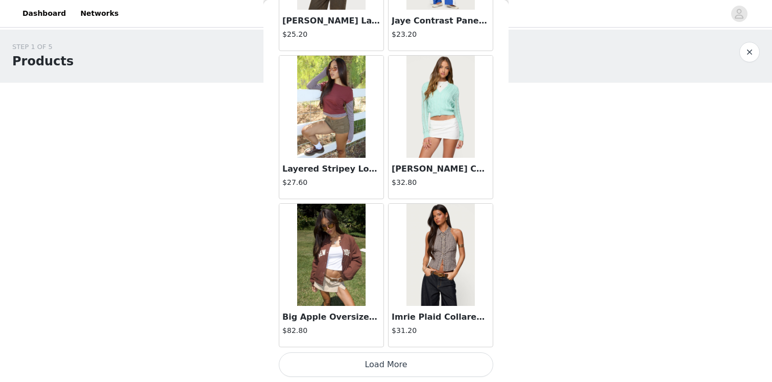
click at [356, 362] on button "Load More" at bounding box center [386, 364] width 214 height 25
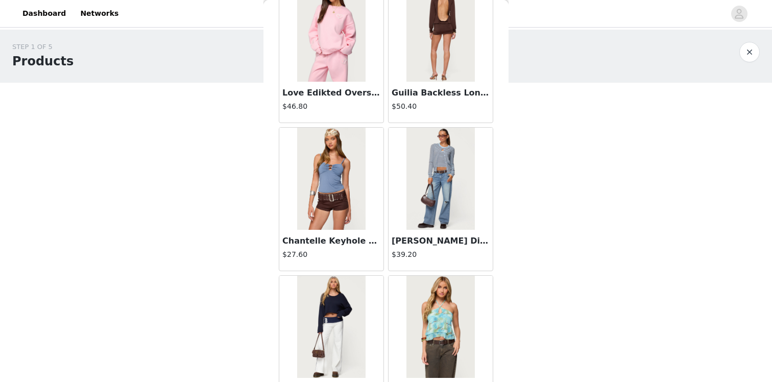
scroll to position [10063, 0]
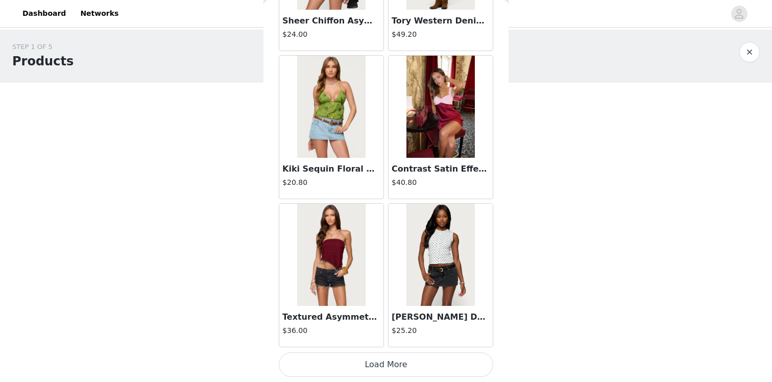
click at [349, 363] on button "Load More" at bounding box center [386, 364] width 214 height 25
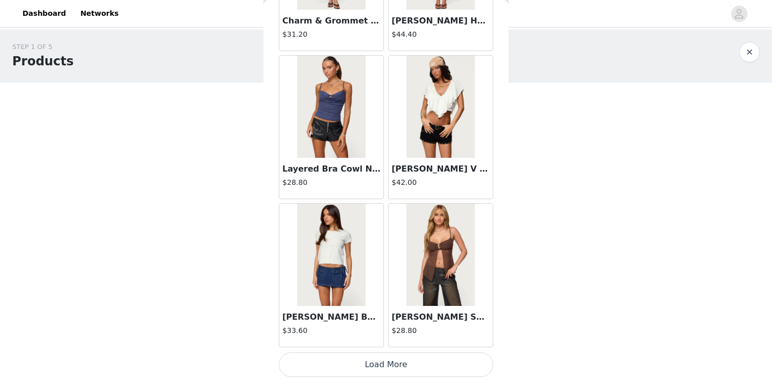
click at [349, 363] on button "Load More" at bounding box center [386, 364] width 214 height 25
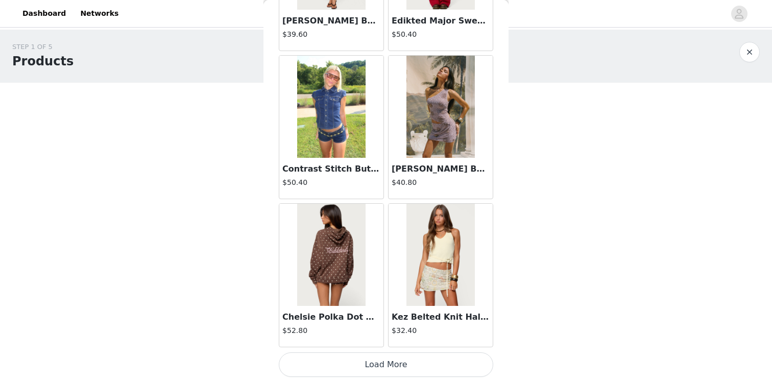
click at [349, 363] on button "Load More" at bounding box center [386, 364] width 214 height 25
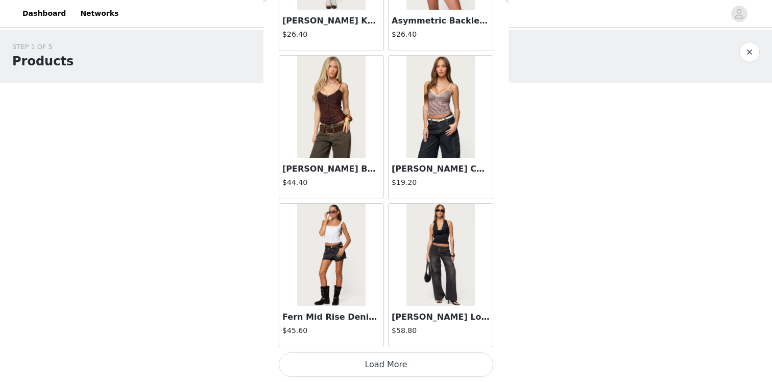
click at [349, 363] on button "Load More" at bounding box center [386, 364] width 214 height 25
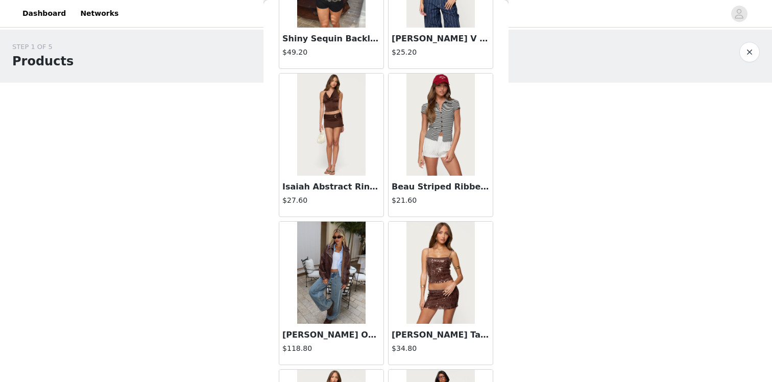
scroll to position [15984, 0]
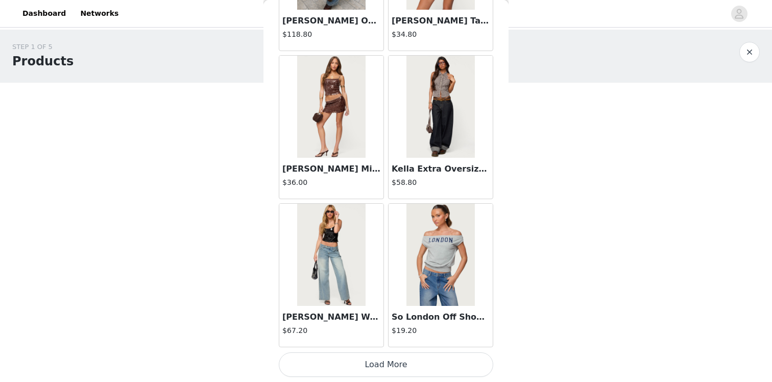
click at [349, 363] on button "Load More" at bounding box center [386, 364] width 214 height 25
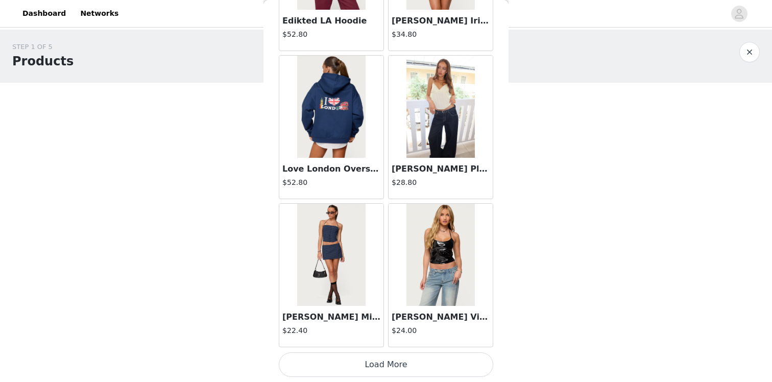
click at [349, 363] on button "Load More" at bounding box center [386, 364] width 214 height 25
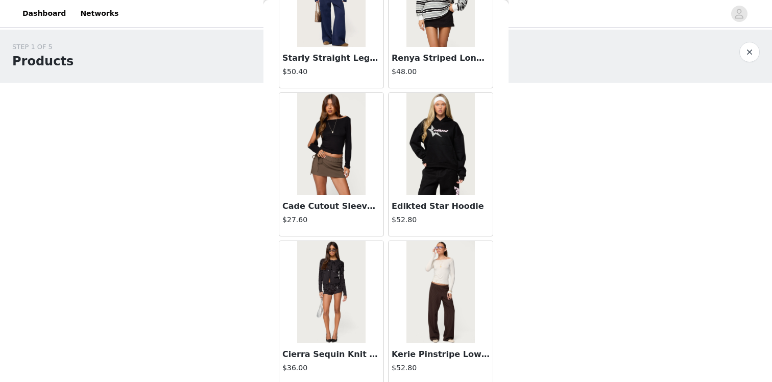
scroll to position [18945, 0]
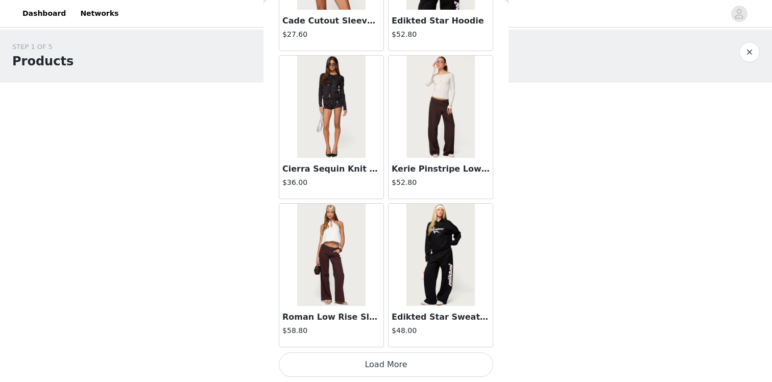
click at [346, 359] on button "Load More" at bounding box center [386, 364] width 214 height 25
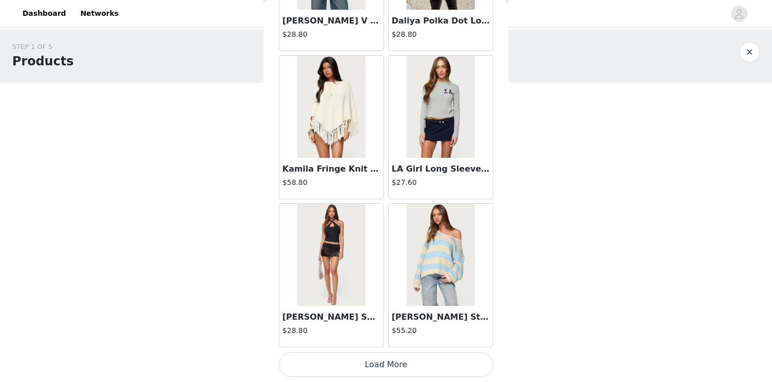
click at [346, 359] on button "Load More" at bounding box center [386, 364] width 214 height 25
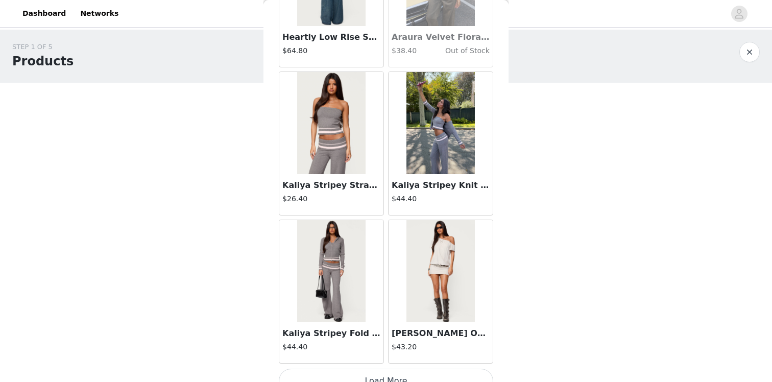
scroll to position [21906, 0]
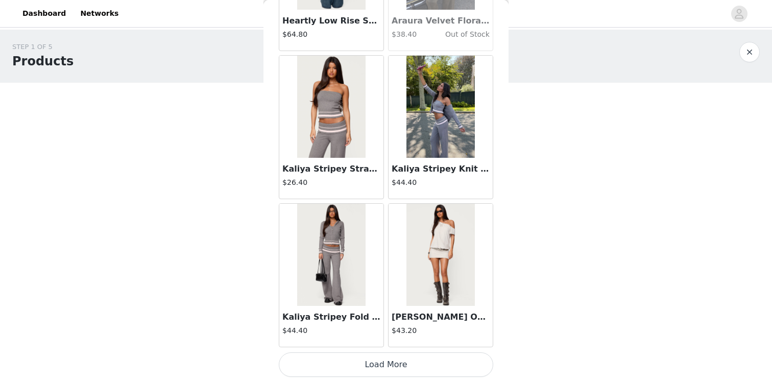
click at [346, 359] on button "Load More" at bounding box center [386, 364] width 214 height 25
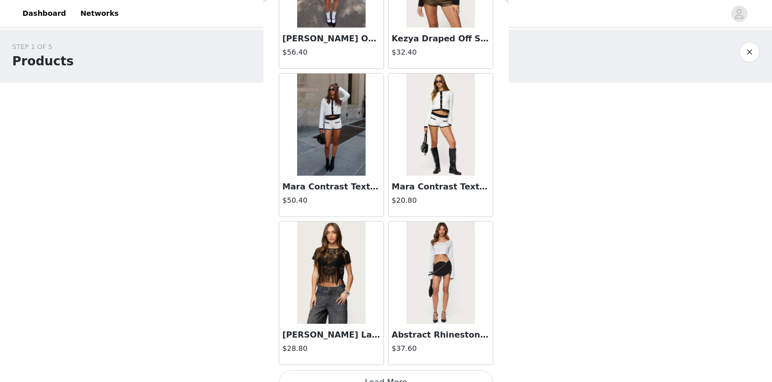
scroll to position [23386, 0]
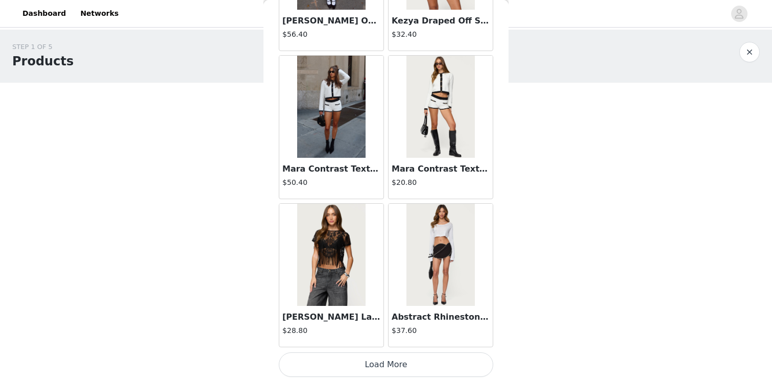
click at [346, 359] on button "Load More" at bounding box center [386, 364] width 214 height 25
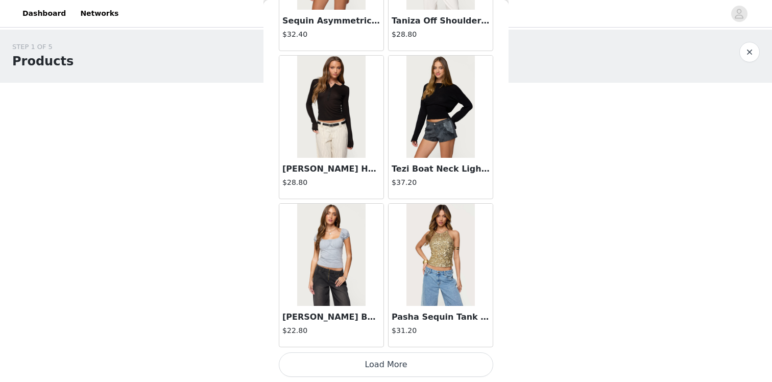
click at [346, 359] on button "Load More" at bounding box center [386, 364] width 214 height 25
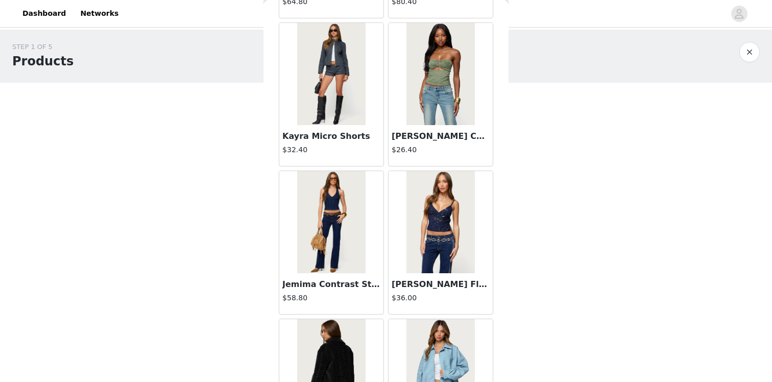
scroll to position [26347, 0]
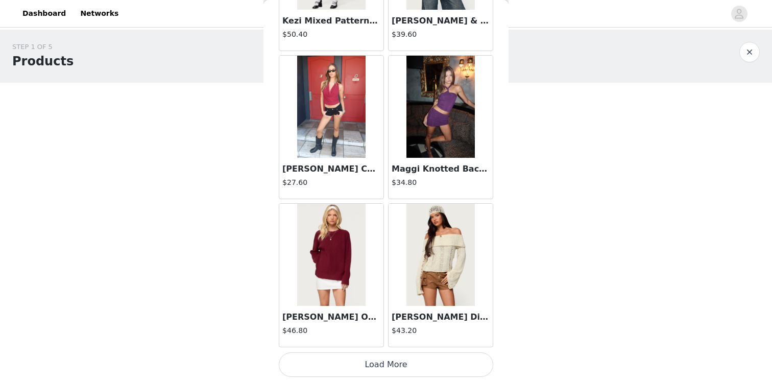
click at [346, 359] on button "Load More" at bounding box center [386, 364] width 214 height 25
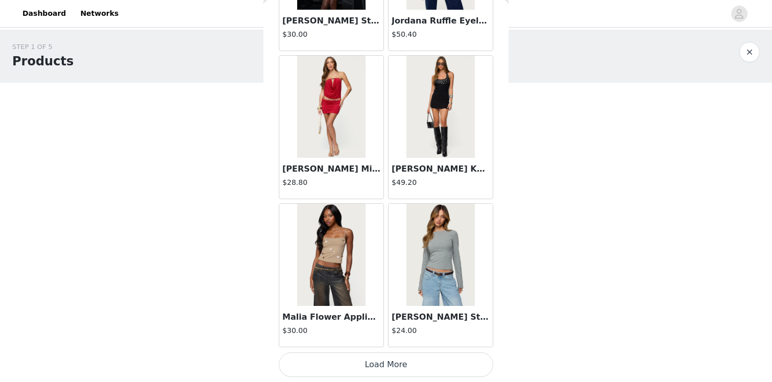
click at [346, 359] on button "Load More" at bounding box center [386, 364] width 214 height 25
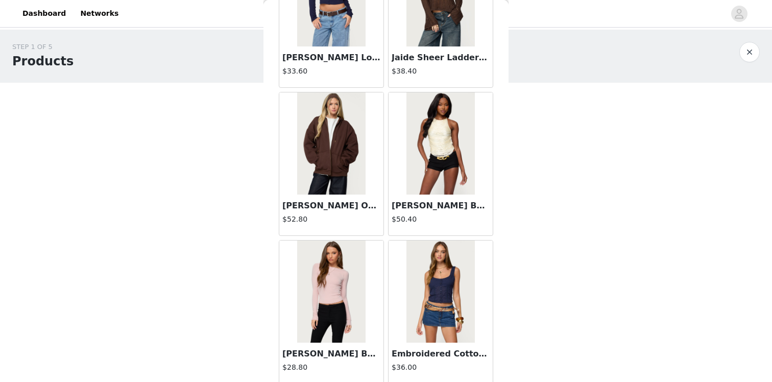
scroll to position [29308, 0]
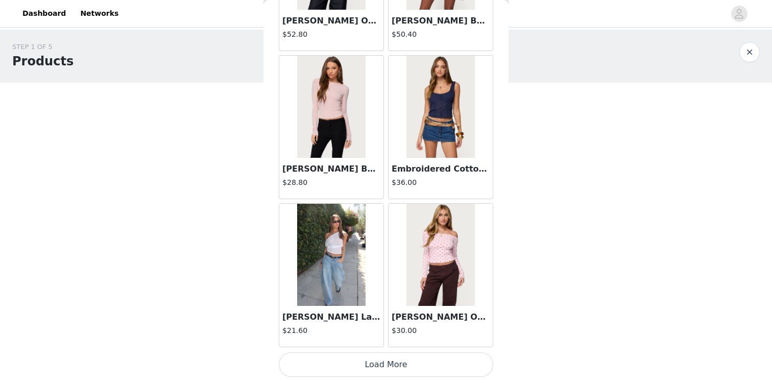
click at [347, 151] on img at bounding box center [331, 107] width 68 height 102
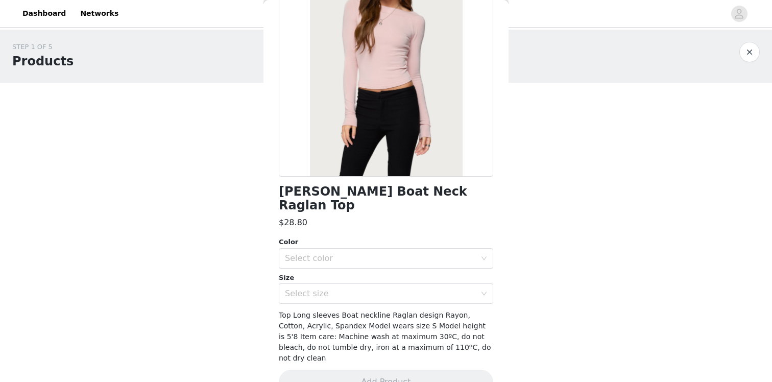
scroll to position [0, 0]
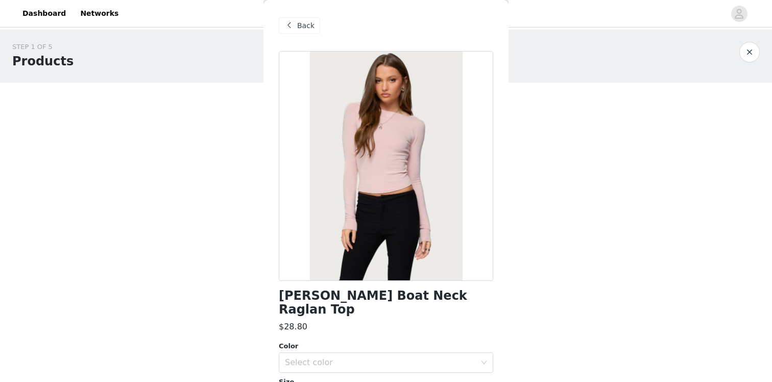
click at [301, 28] on span "Back" at bounding box center [305, 25] width 17 height 11
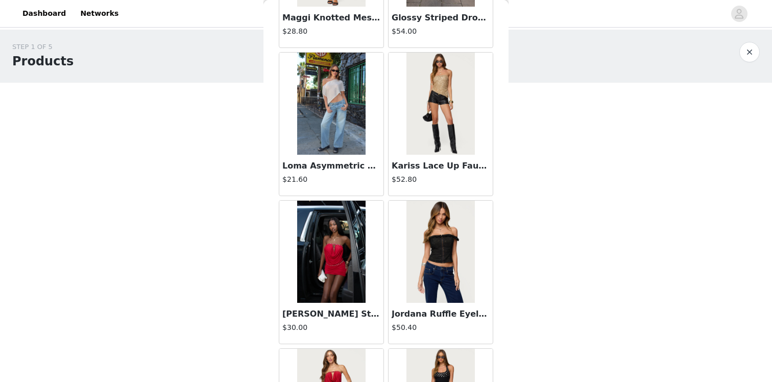
scroll to position [29308, 0]
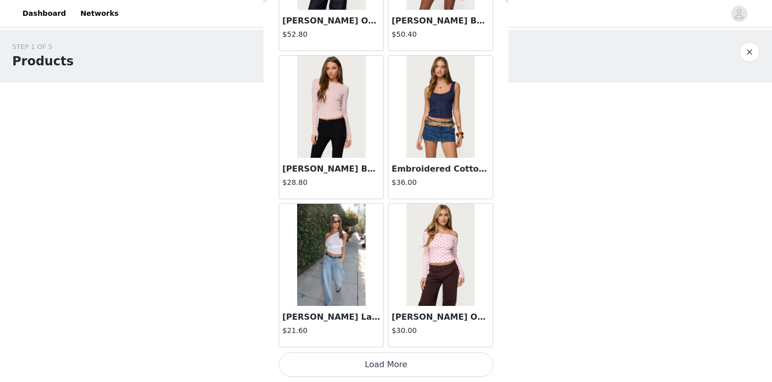
click at [441, 367] on button "Load More" at bounding box center [386, 364] width 214 height 25
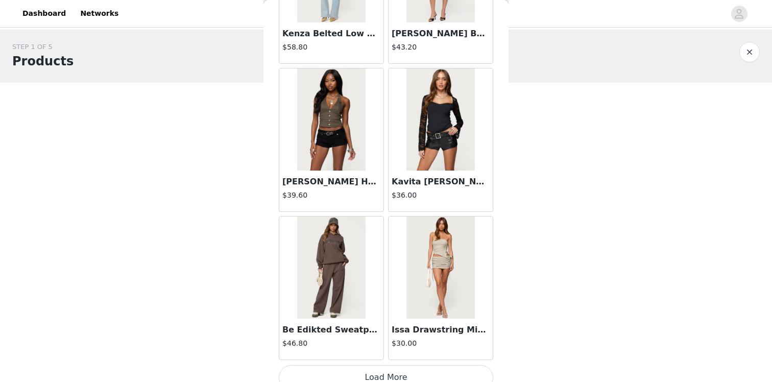
scroll to position [30788, 0]
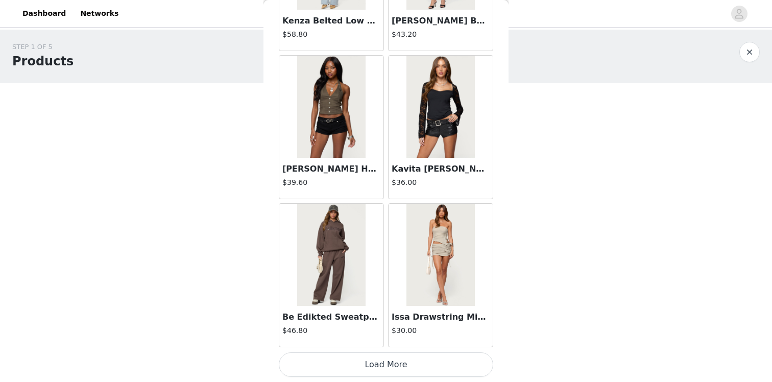
click at [433, 367] on button "Load More" at bounding box center [386, 364] width 214 height 25
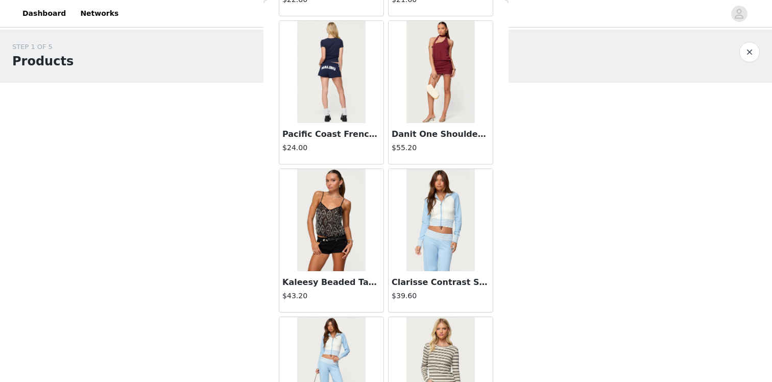
scroll to position [32268, 0]
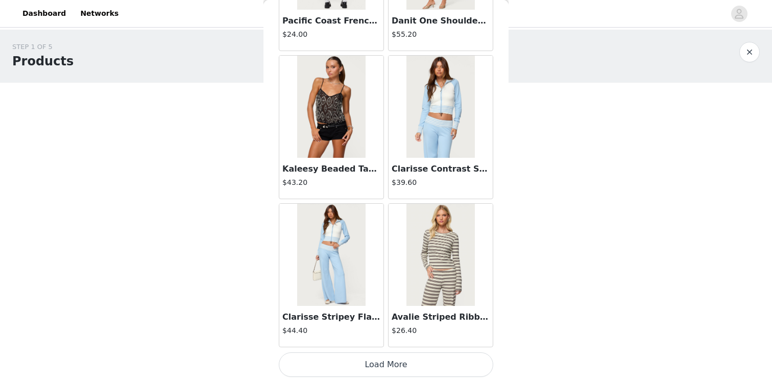
click at [433, 367] on button "Load More" at bounding box center [386, 364] width 214 height 25
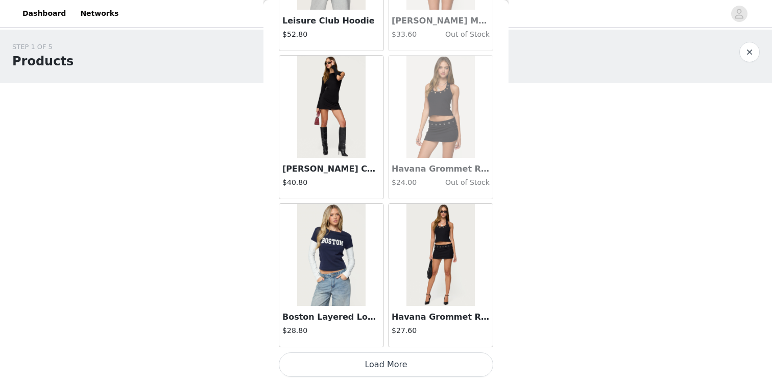
scroll to position [29, 0]
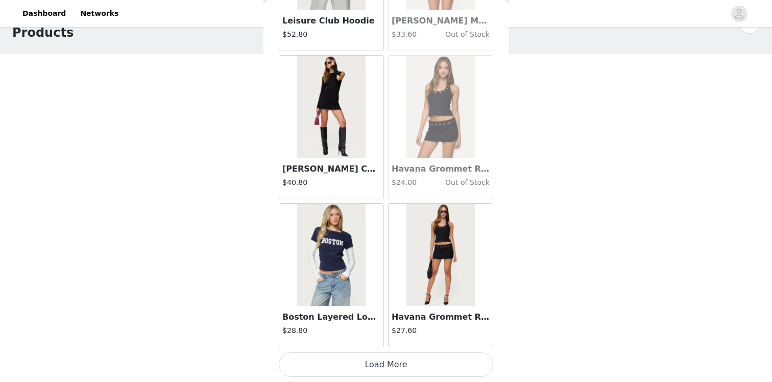
click at [419, 366] on button "Load More" at bounding box center [386, 364] width 214 height 25
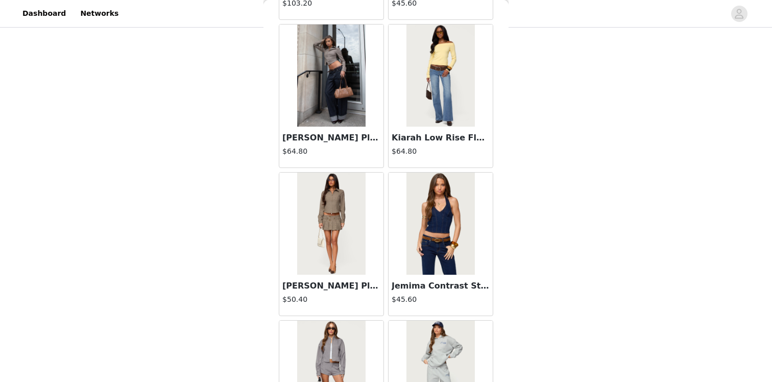
scroll to position [34974, 0]
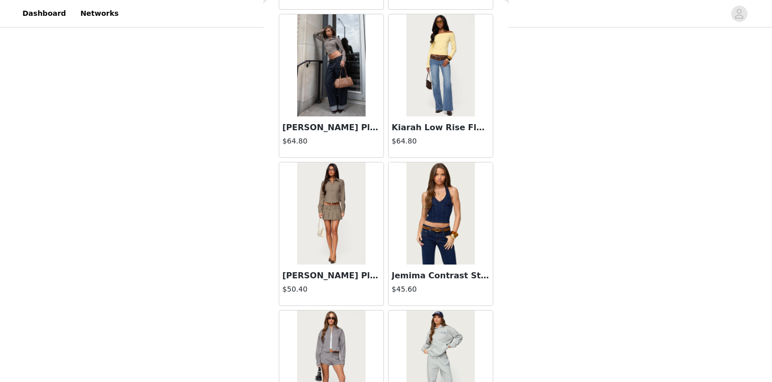
click at [325, 225] on img at bounding box center [331, 213] width 68 height 102
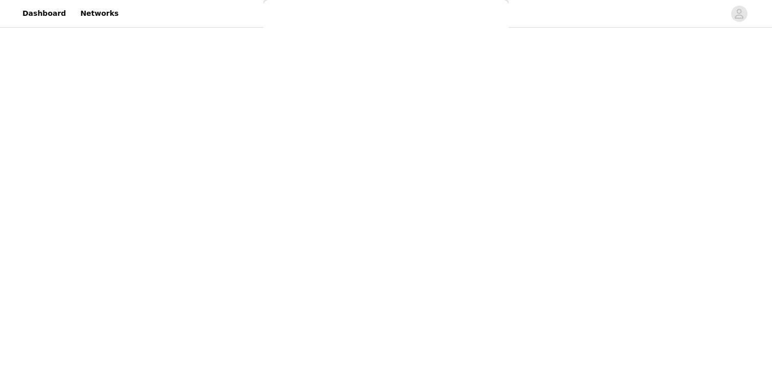
scroll to position [0, 0]
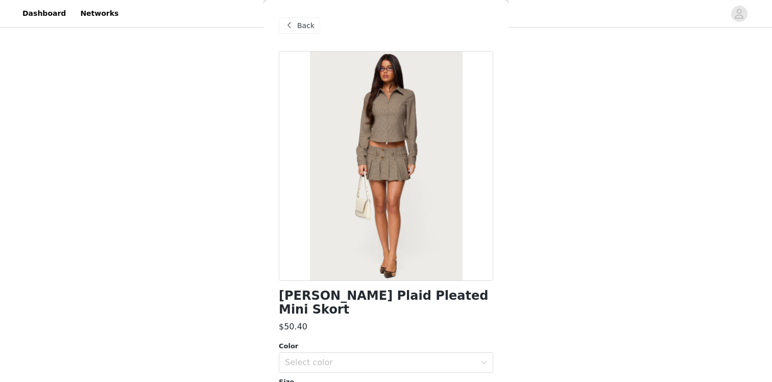
click at [308, 28] on span "Back" at bounding box center [305, 25] width 17 height 11
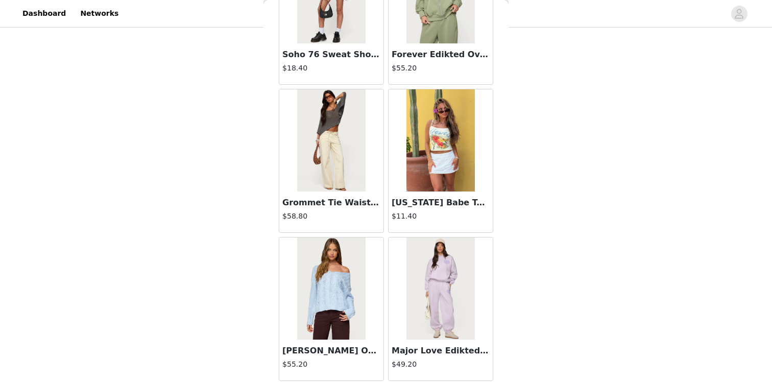
scroll to position [526, 0]
